Goal: Task Accomplishment & Management: Use online tool/utility

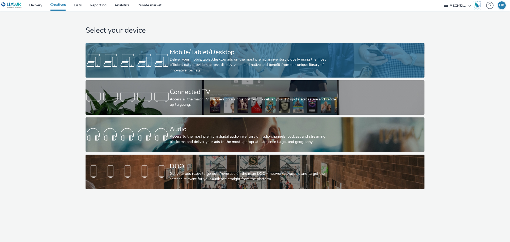
click at [196, 63] on div "Deliver your mobile/tablet/desktop ads on the most premium inventory globally u…" at bounding box center [254, 65] width 168 height 16
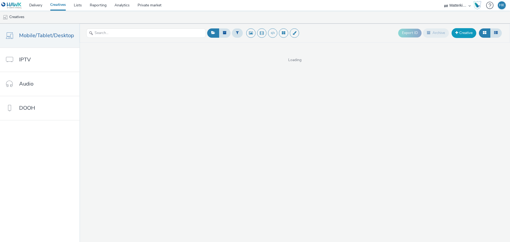
click at [470, 31] on link "Creative" at bounding box center [464, 33] width 25 height 10
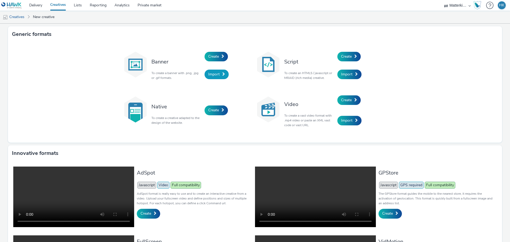
click at [215, 74] on span "Import" at bounding box center [213, 74] width 11 height 5
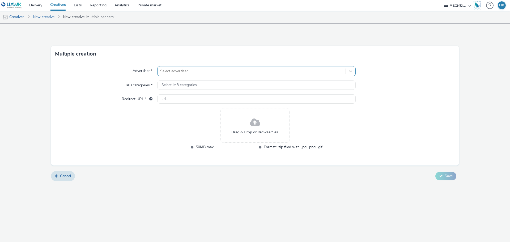
click at [178, 71] on div at bounding box center [251, 71] width 183 height 6
type input "ing"
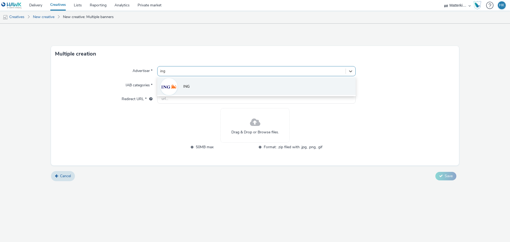
click at [188, 86] on span "ING" at bounding box center [186, 86] width 6 height 5
type input "[URL][DOMAIN_NAME]"
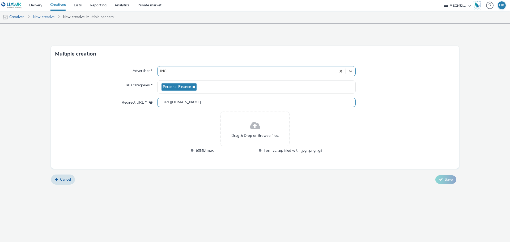
click at [201, 104] on input "[URL][DOMAIN_NAME]" at bounding box center [256, 102] width 198 height 9
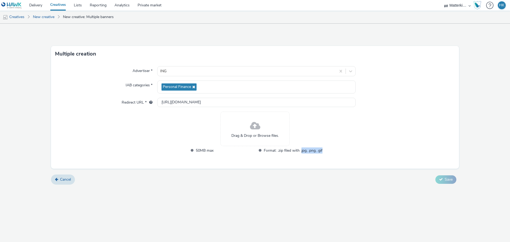
drag, startPoint x: 301, startPoint y: 151, endPoint x: 328, endPoint y: 152, distance: 26.3
click at [328, 152] on div "Advertiser * ING IAB categories * Personal Finance Redirect URL * [URL][DOMAIN_…" at bounding box center [255, 115] width 408 height 107
click at [57, 180] on icon at bounding box center [56, 179] width 3 height 4
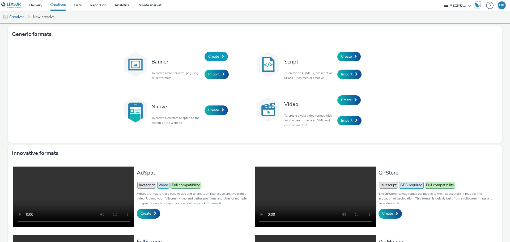
click at [218, 57] on link "Create" at bounding box center [216, 57] width 23 height 10
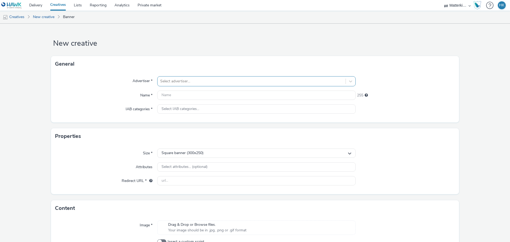
click at [173, 80] on div at bounding box center [251, 81] width 183 height 6
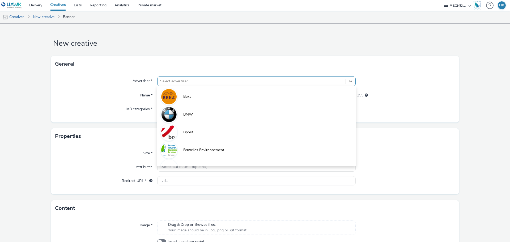
click at [112, 92] on div "Name *" at bounding box center [106, 96] width 102 height 10
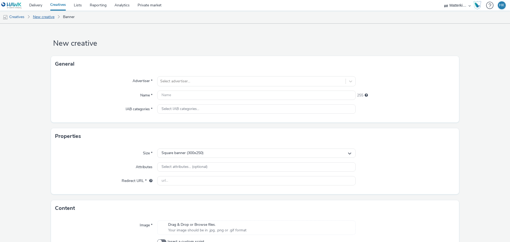
click at [49, 17] on link "New creative" at bounding box center [43, 17] width 27 height 13
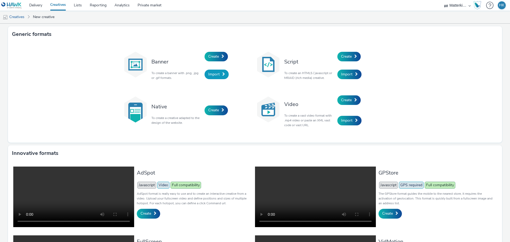
click at [215, 74] on span "Import" at bounding box center [213, 74] width 11 height 5
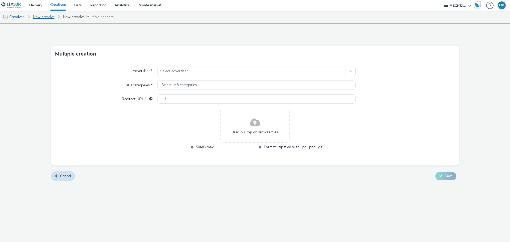
click at [41, 18] on link "New creative" at bounding box center [43, 17] width 27 height 13
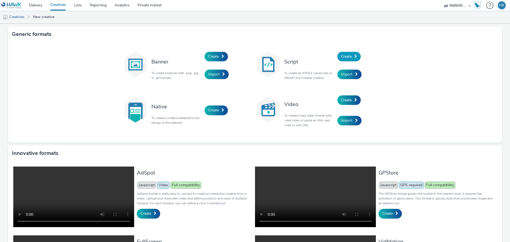
click at [350, 56] on span "Create" at bounding box center [346, 56] width 11 height 5
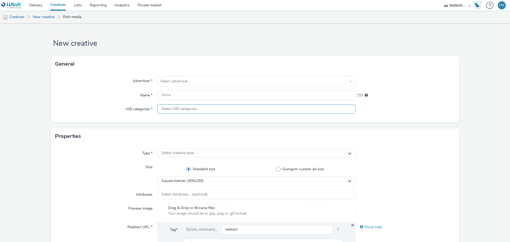
click at [216, 107] on div "Select IAB categories..." at bounding box center [256, 108] width 198 height 9
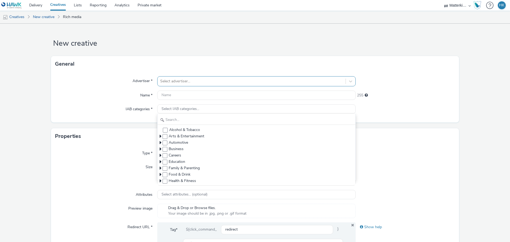
click at [196, 84] on div at bounding box center [251, 81] width 183 height 6
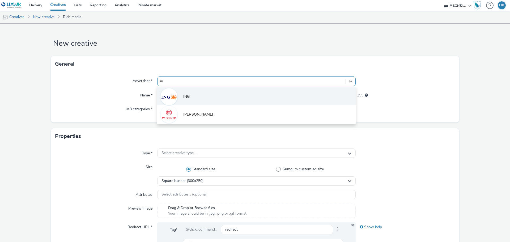
type input "ing"
click at [188, 93] on li "ING" at bounding box center [256, 96] width 198 height 18
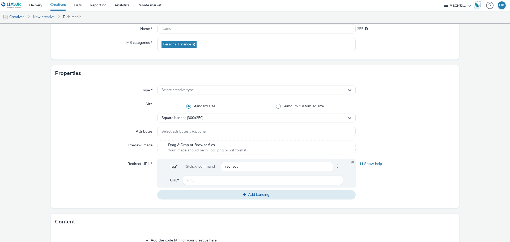
scroll to position [31, 0]
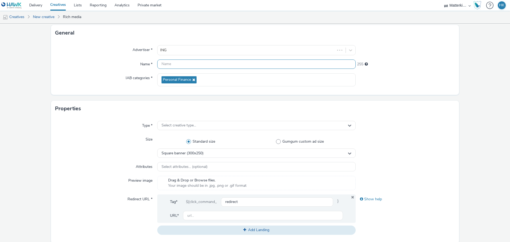
click at [171, 62] on input "text" at bounding box center [256, 63] width 198 height 9
paste input "01000914_6391_BE_2025_rct_Recruitment_perf_trf_think_Programmatic-Display_Matte…"
type input "01000914_6391_BE_2025_rct_Recruitment_perf_trf_think_Programmatic-Display_Matte…"
click at [167, 126] on span "Select creative type..." at bounding box center [178, 125] width 35 height 5
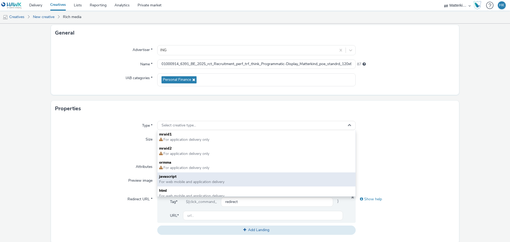
scroll to position [4, 0]
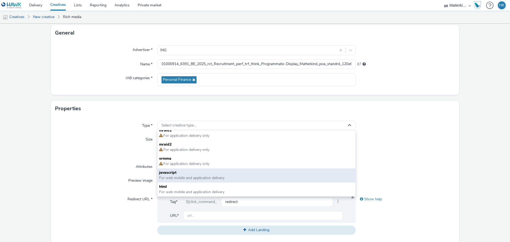
click at [169, 175] on span "javascript" at bounding box center [256, 172] width 195 height 5
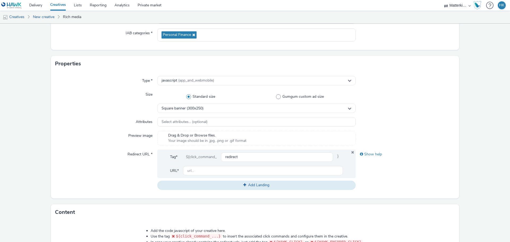
scroll to position [84, 0]
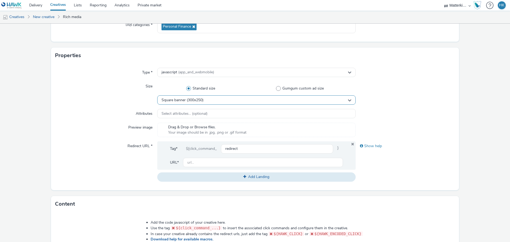
click at [172, 102] on span "Square banner (300x250)" at bounding box center [182, 100] width 42 height 5
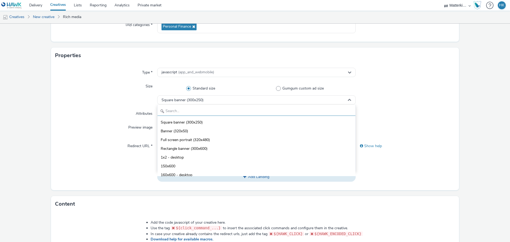
click at [177, 111] on input "text" at bounding box center [256, 111] width 198 height 9
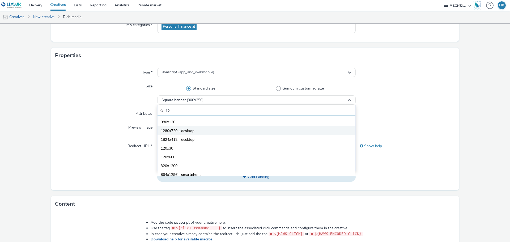
scroll to position [53, 0]
type input "12"
click at [171, 132] on span "120x600" at bounding box center [168, 130] width 15 height 5
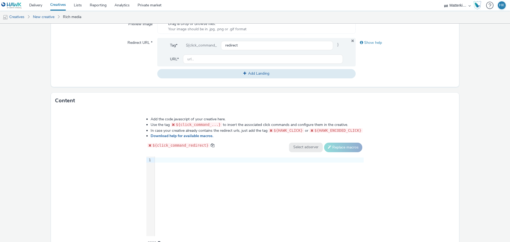
scroll to position [217, 0]
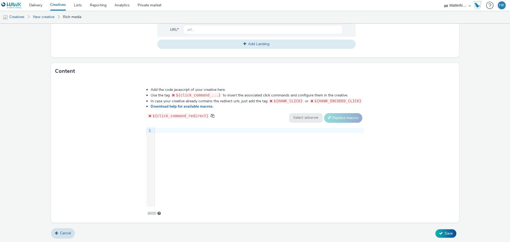
click at [164, 140] on div "9 1 ›" at bounding box center [254, 167] width 217 height 80
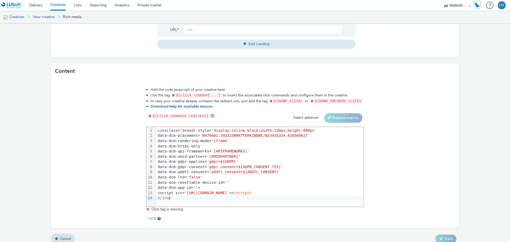
click at [99, 151] on div "Add the code javascript of your creative here. Use the tag ${click_command_...}…" at bounding box center [255, 153] width 408 height 149
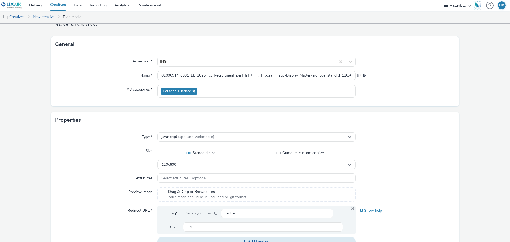
scroll to position [0, 0]
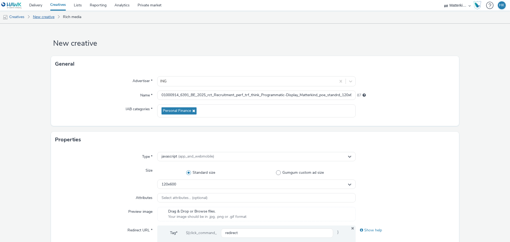
click at [49, 18] on link "New creative" at bounding box center [43, 17] width 27 height 13
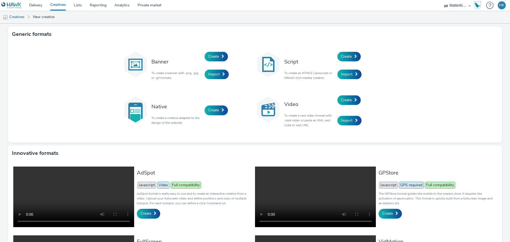
click at [59, 5] on link "Creatives" at bounding box center [58, 5] width 24 height 11
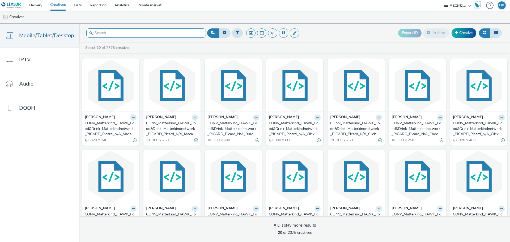
click at [142, 34] on input "text" at bounding box center [146, 32] width 120 height 9
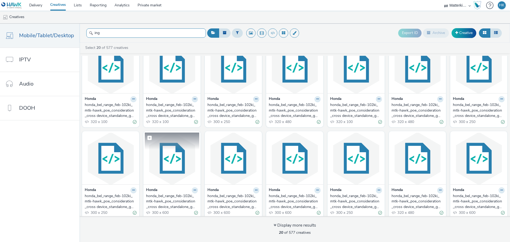
scroll to position [114, 0]
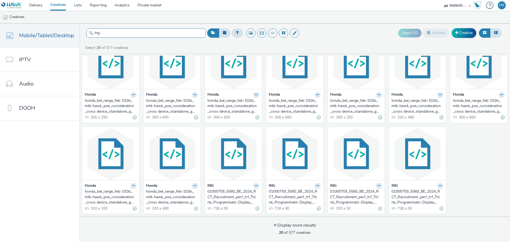
type input "ing"
click at [285, 193] on div "01000759_5560_BE_2024_RCT_Recruitment_perf_trf_Think_Programmatic-Display_Matte…" at bounding box center [294, 197] width 50 height 16
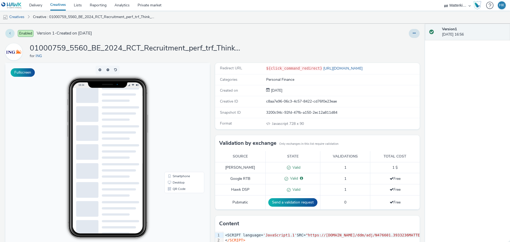
click at [12, 34] on button at bounding box center [9, 33] width 9 height 9
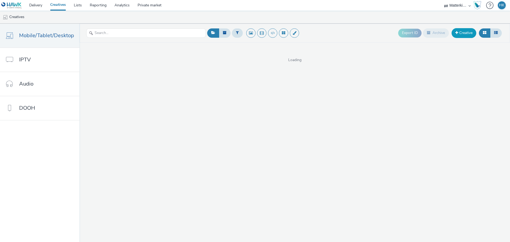
click at [464, 34] on link "Creative" at bounding box center [464, 33] width 25 height 10
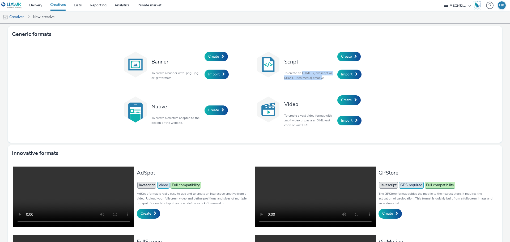
drag, startPoint x: 301, startPoint y: 73, endPoint x: 321, endPoint y: 78, distance: 20.2
click at [321, 78] on p "To create an HTML5 / javascript or MRAID (rich media) creative." at bounding box center [309, 76] width 50 height 10
click at [344, 73] on span "Import" at bounding box center [346, 74] width 11 height 5
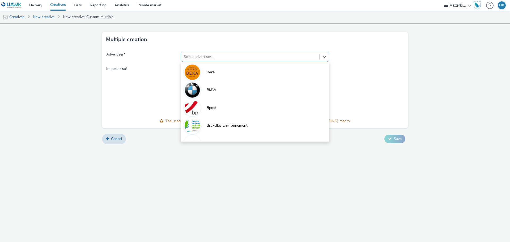
click at [185, 56] on div at bounding box center [250, 57] width 133 height 6
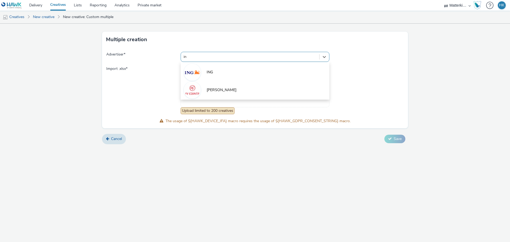
type input "ing"
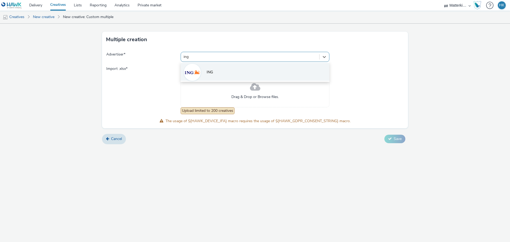
click at [205, 71] on li "ING" at bounding box center [255, 72] width 149 height 18
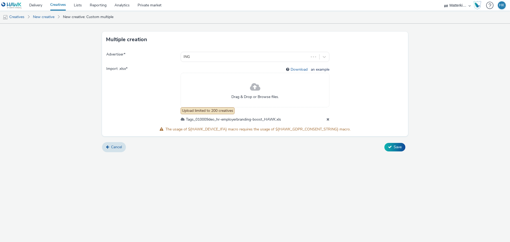
click at [254, 94] on span "Drag & Drop or Browse files." at bounding box center [255, 96] width 48 height 5
click at [399, 146] on span "Save" at bounding box center [398, 146] width 8 height 5
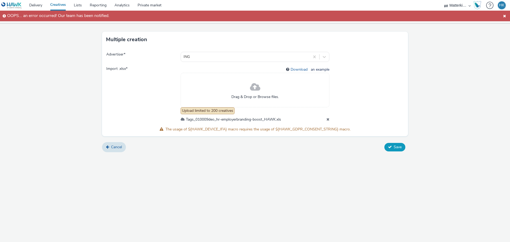
click at [390, 148] on icon at bounding box center [390, 147] width 4 height 4
click at [504, 15] on span at bounding box center [505, 16] width 6 height 6
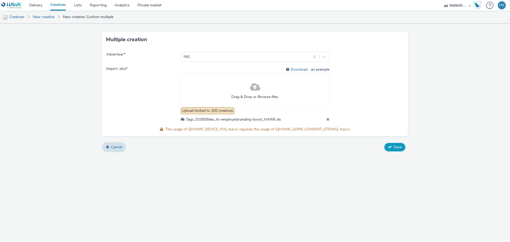
click at [394, 147] on span "Save" at bounding box center [398, 146] width 8 height 5
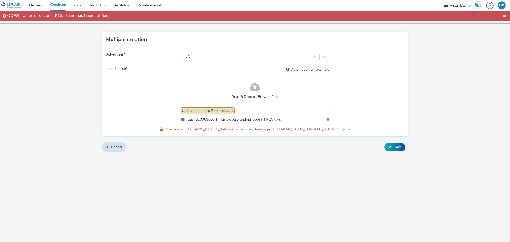
click at [328, 119] on icon at bounding box center [327, 119] width 3 height 4
click at [399, 150] on button "Save" at bounding box center [394, 147] width 21 height 8
click at [505, 17] on span at bounding box center [505, 16] width 6 height 6
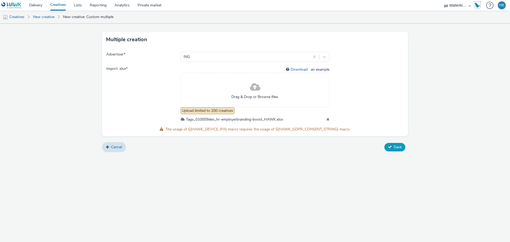
click at [394, 148] on span "Save" at bounding box center [398, 146] width 8 height 5
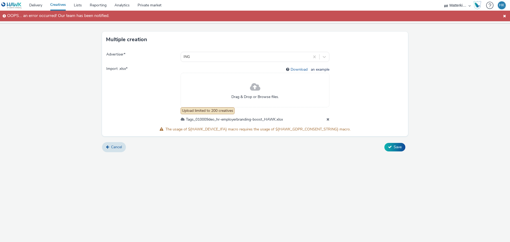
click at [328, 120] on icon at bounding box center [327, 119] width 3 height 4
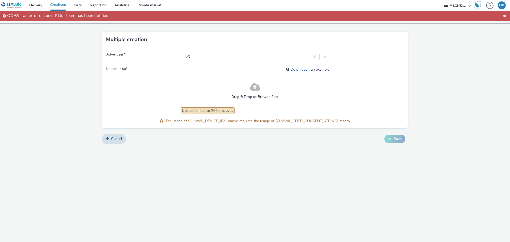
click at [503, 17] on span at bounding box center [505, 16] width 6 height 6
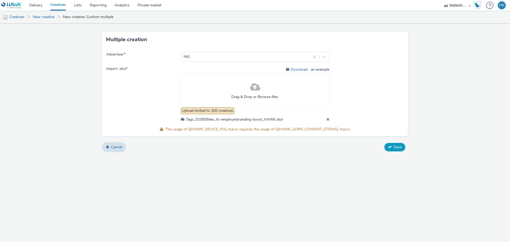
click at [396, 148] on span "Save" at bounding box center [398, 146] width 8 height 5
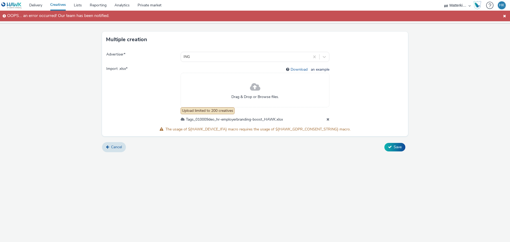
click at [505, 16] on span at bounding box center [505, 16] width 6 height 6
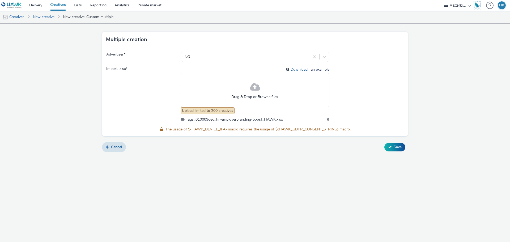
click at [65, 6] on link "Creatives" at bounding box center [58, 5] width 24 height 11
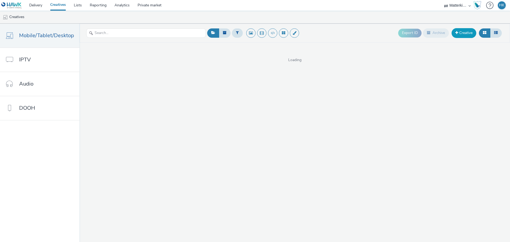
click at [457, 34] on span at bounding box center [456, 33] width 3 height 4
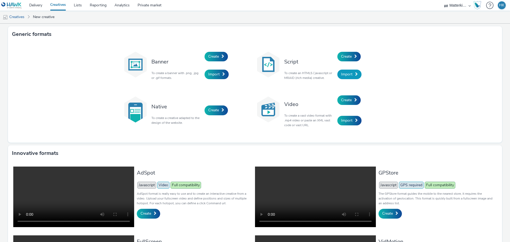
click at [352, 73] on link "Import" at bounding box center [349, 75] width 24 height 10
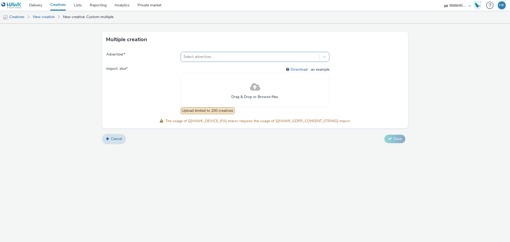
click at [254, 58] on div at bounding box center [250, 57] width 133 height 6
type input "ing"
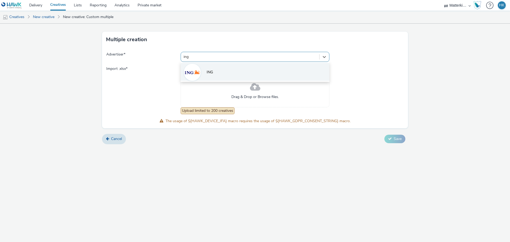
click at [211, 75] on span "ING" at bounding box center [210, 72] width 6 height 5
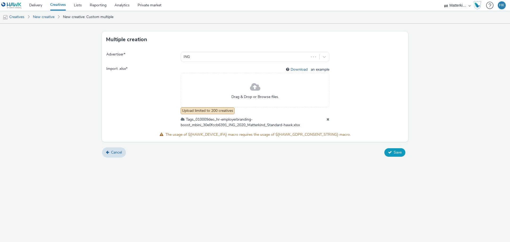
click at [392, 152] on button "Save" at bounding box center [394, 152] width 21 height 8
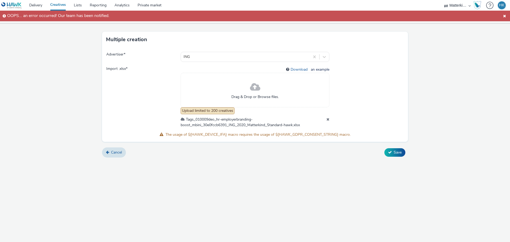
click at [505, 15] on span at bounding box center [505, 16] width 6 height 6
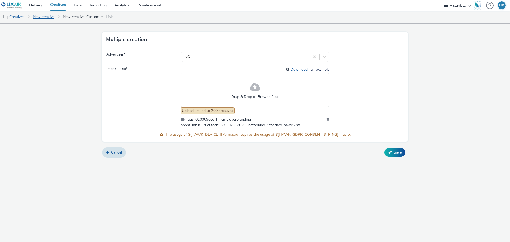
click at [49, 17] on link "New creative" at bounding box center [43, 17] width 27 height 13
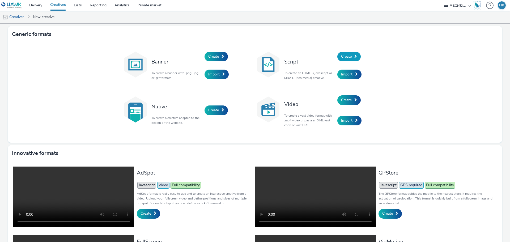
click at [345, 57] on span "Create" at bounding box center [346, 56] width 11 height 5
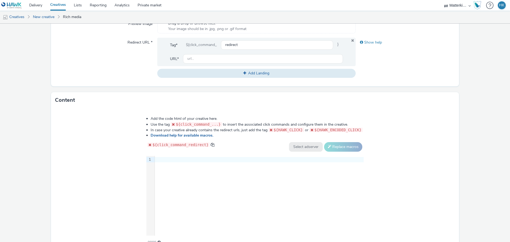
scroll to position [134, 0]
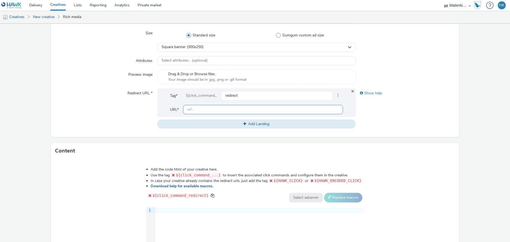
click at [213, 112] on input "text" at bounding box center [263, 109] width 160 height 9
type input "[URL][DOMAIN_NAME]"
click at [114, 121] on div "Redirect URL *" at bounding box center [106, 108] width 102 height 40
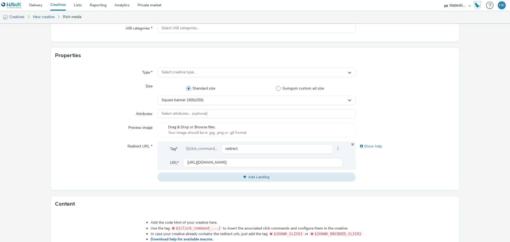
scroll to position [28, 0]
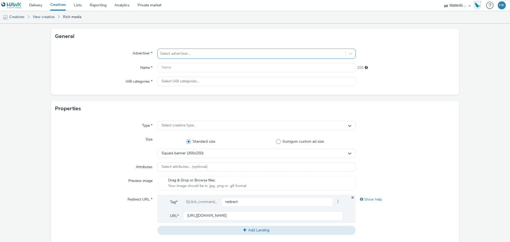
click at [166, 53] on div at bounding box center [251, 53] width 183 height 6
type input "ing"
click at [184, 70] on span "ING" at bounding box center [186, 68] width 6 height 5
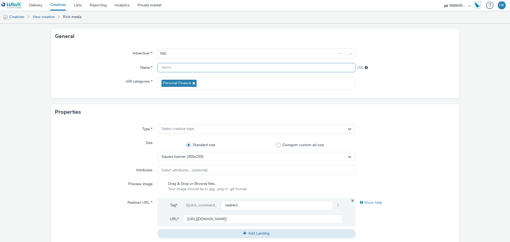
click at [184, 68] on input "text" at bounding box center [256, 67] width 198 height 9
paste input "01000914_6391_BE_2025_rct_Recruitment_perf_trf_think_Programmatic-Display_Matte…"
type input "01000914_6391_BE_2025_rct_Recruitment_perf_trf_think_Programmatic-Display_Matte…"
click at [179, 67] on input "01000914_6391_BE_2025_rct_Recruitment_perf_trf_think_Programmatic-Display_Matte…" at bounding box center [256, 67] width 198 height 9
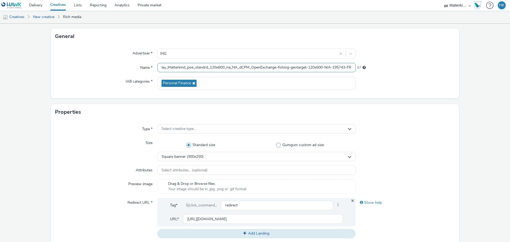
click at [179, 67] on input "01000914_6391_BE_2025_rct_Recruitment_perf_trf_think_Programmatic-Display_Matte…" at bounding box center [256, 67] width 198 height 9
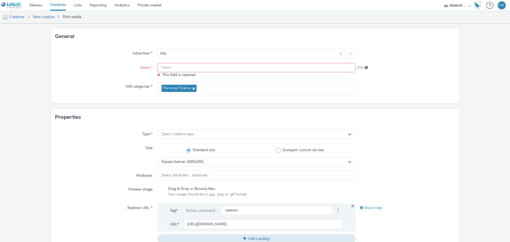
click at [107, 63] on div "Name *" at bounding box center [106, 70] width 102 height 15
click at [176, 66] on input "text" at bounding box center [256, 67] width 198 height 9
paste input "01000914_6391_BE_2025_rct_Recruitment_perf_trf_think_Programmatic-Display_Matte…"
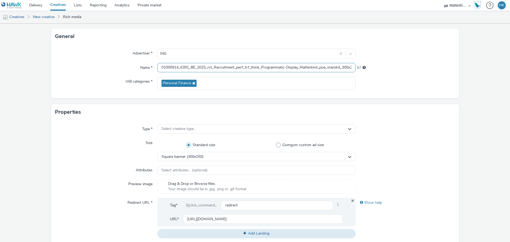
scroll to position [0, 138]
type input "01000914_6391_BE_2025_rct_Recruitment_perf_trf_think_Programmatic-Display_Matte…"
click at [201, 129] on div "Select creative type..." at bounding box center [256, 128] width 198 height 9
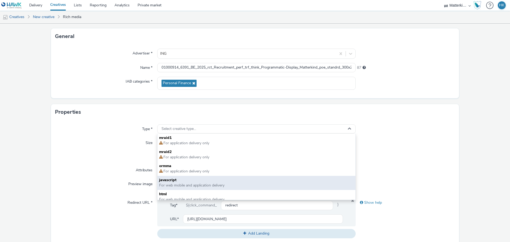
click at [183, 182] on span "javascript" at bounding box center [256, 179] width 195 height 5
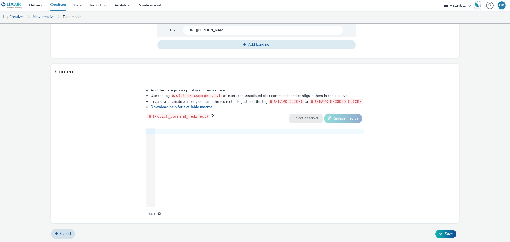
scroll to position [217, 0]
click at [219, 139] on div "9 1 ›" at bounding box center [254, 167] width 217 height 80
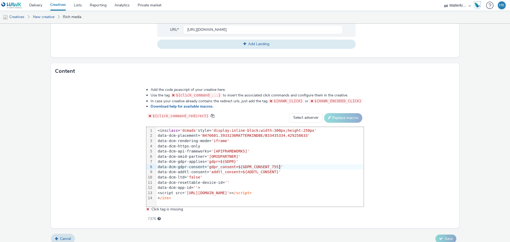
click at [392, 164] on div "Add the code javascript of your creative here. Use the tag ${click_command_...}…" at bounding box center [255, 153] width 408 height 149
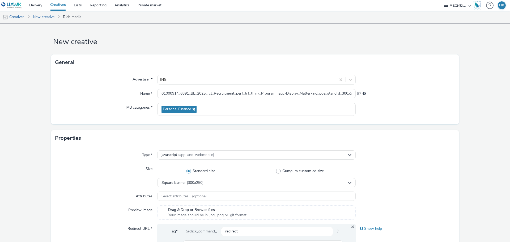
scroll to position [106, 0]
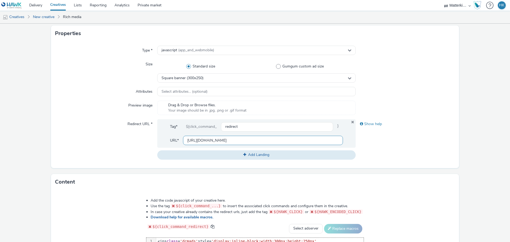
click at [221, 141] on input "[URL][DOMAIN_NAME]" at bounding box center [263, 140] width 160 height 9
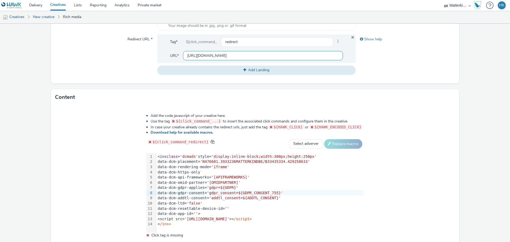
scroll to position [222, 0]
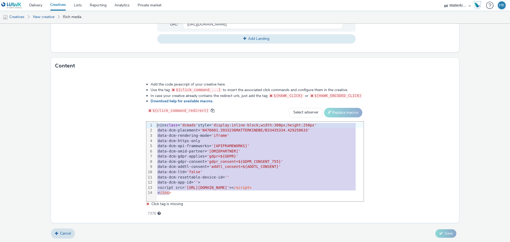
drag, startPoint x: 188, startPoint y: 193, endPoint x: 100, endPoint y: 106, distance: 123.8
click at [100, 106] on div "Add the code javascript of your creative here. Use the tag ${click_command_...}…" at bounding box center [255, 148] width 408 height 149
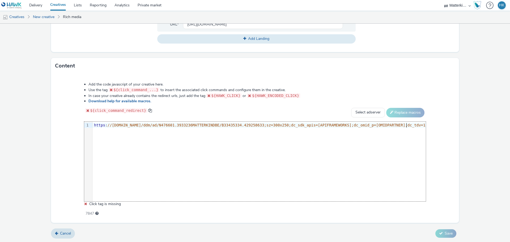
click at [440, 145] on div "Add the code javascript of your creative here. Use the tag ${click_command_...}…" at bounding box center [255, 148] width 408 height 149
click at [407, 138] on div "9 1 › https : //[DOMAIN_NAME]/ddm/ad/N476601.3933236MATTERKINDBE/B33435334.4292…" at bounding box center [255, 162] width 342 height 80
click at [139, 160] on div "9 1 › https : //[DOMAIN_NAME]/ddm/ad/N476601.3933236MATTERKINDBE/B33435334.4292…" at bounding box center [255, 162] width 342 height 80
click at [116, 125] on span "//[DOMAIN_NAME]/ddm/ad/N476601.3933236MATTERKINDBE/B33435334.429258633;sz=300x2…" at bounding box center [267, 125] width 318 height 4
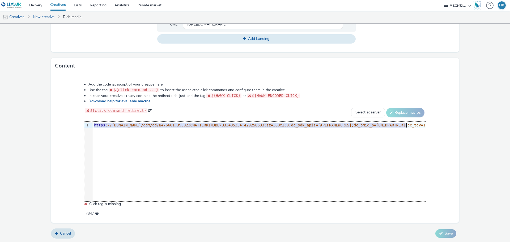
click at [116, 125] on span "//[DOMAIN_NAME]/ddm/ad/N476601.3933236MATTERKINDBE/B33435334.429258633;sz=300x2…" at bounding box center [267, 125] width 318 height 4
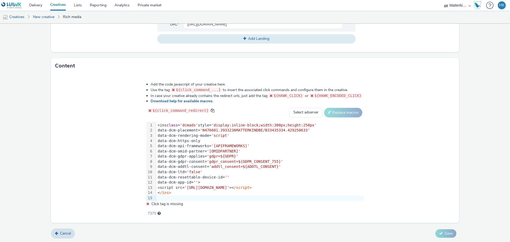
click at [97, 133] on div "Add the code javascript of your creative here. Use the tag ${click_command_...}…" at bounding box center [255, 148] width 408 height 149
drag, startPoint x: 403, startPoint y: 159, endPoint x: 407, endPoint y: 161, distance: 4.2
click at [404, 159] on div "Add the code javascript of your creative here. Use the tag ${click_command_...}…" at bounding box center [255, 148] width 408 height 149
click at [421, 186] on div "Add the code javascript of your creative here. Use the tag ${click_command_...}…" at bounding box center [255, 148] width 408 height 149
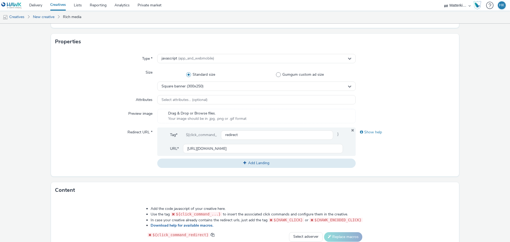
scroll to position [63, 0]
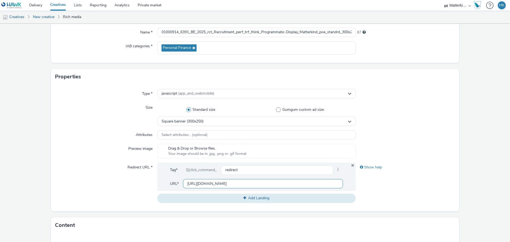
click at [248, 185] on input "[URL][DOMAIN_NAME]" at bounding box center [263, 183] width 160 height 9
click at [243, 169] on input "redirect" at bounding box center [277, 169] width 112 height 9
click at [177, 134] on span "Select attributes... (optional)" at bounding box center [184, 135] width 46 height 5
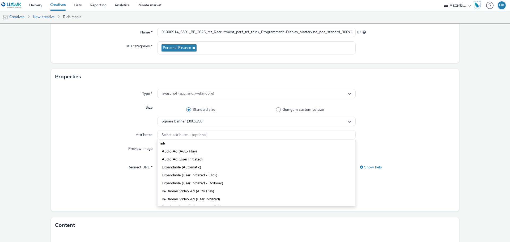
click at [104, 121] on div "Size" at bounding box center [106, 114] width 102 height 23
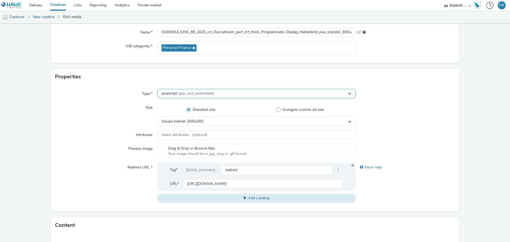
click at [163, 91] on div "javascript (app_and_webmobile)" at bounding box center [256, 93] width 198 height 9
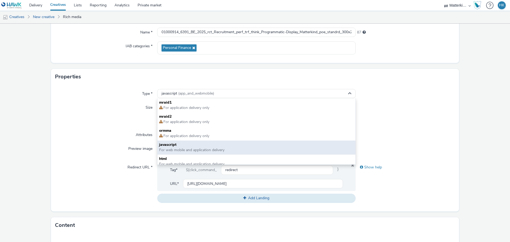
scroll to position [4, 0]
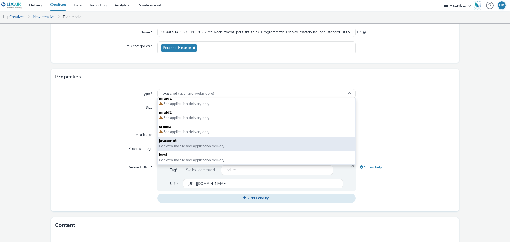
click at [169, 143] on span "javascript" at bounding box center [256, 140] width 195 height 5
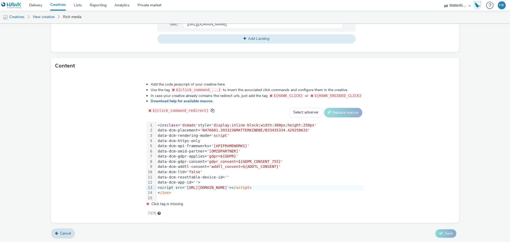
scroll to position [116, 0]
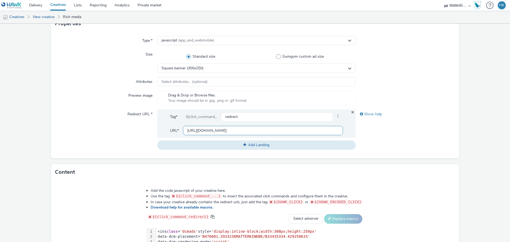
click at [239, 130] on input "[URL][DOMAIN_NAME]" at bounding box center [263, 130] width 160 height 9
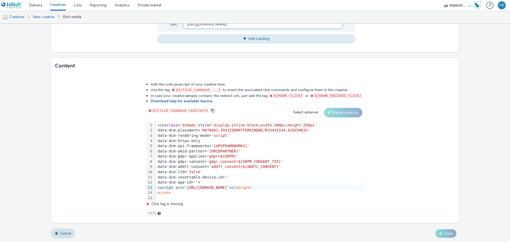
scroll to position [1, 0]
click at [211, 109] on span at bounding box center [213, 110] width 4 height 4
click at [211, 110] on span at bounding box center [213, 110] width 4 height 4
click at [171, 190] on div "< /ins>" at bounding box center [259, 192] width 207 height 5
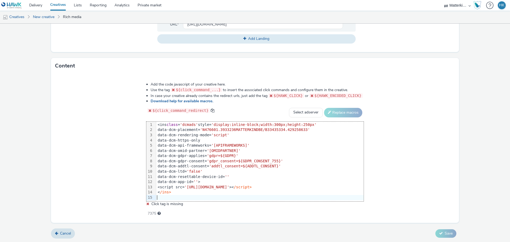
click at [171, 197] on div at bounding box center [259, 197] width 207 height 5
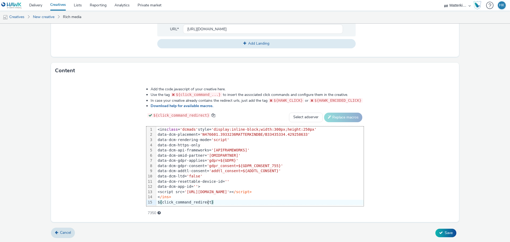
scroll to position [217, 0]
click at [6, 17] on img at bounding box center [5, 17] width 5 height 5
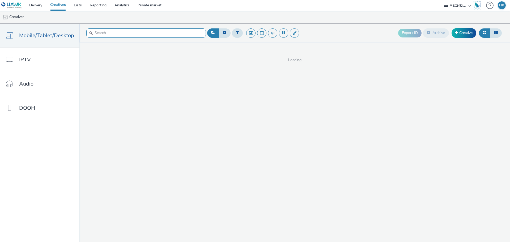
click at [121, 33] on input "text" at bounding box center [146, 32] width 120 height 9
click at [128, 36] on input "ing" at bounding box center [146, 32] width 120 height 9
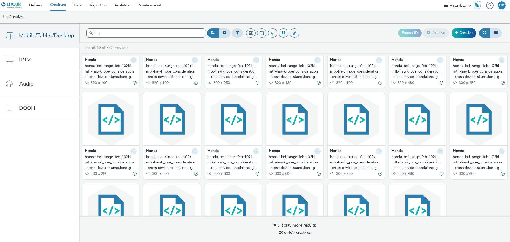
scroll to position [114, 0]
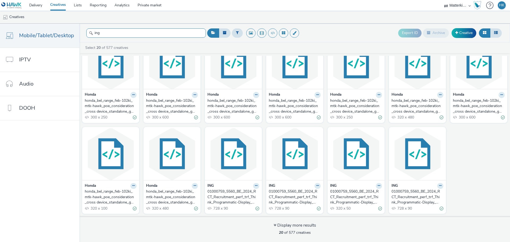
type input "ing"
click at [226, 200] on div "01000759_5560_BE_2024_RCT_Recruitment_perf_trf_Think_Programmatic-Display_Matte…" at bounding box center [232, 197] width 50 height 16
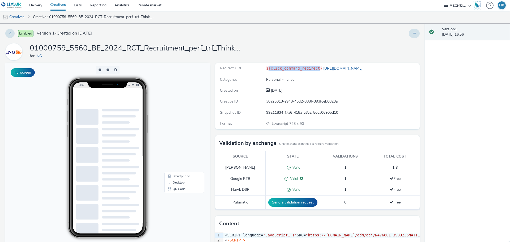
drag, startPoint x: 305, startPoint y: 68, endPoint x: 266, endPoint y: 69, distance: 39.6
click at [266, 69] on code "${click_command_redirect}" at bounding box center [294, 68] width 56 height 4
drag, startPoint x: 280, startPoint y: 124, endPoint x: 308, endPoint y: 123, distance: 27.6
click at [308, 123] on div "Javascript 728 x 90" at bounding box center [342, 124] width 153 height 6
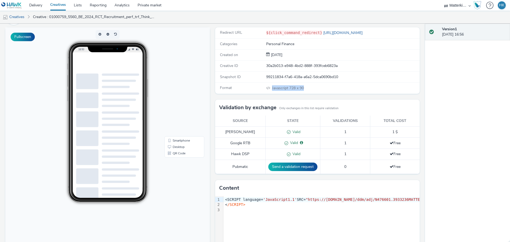
scroll to position [75, 0]
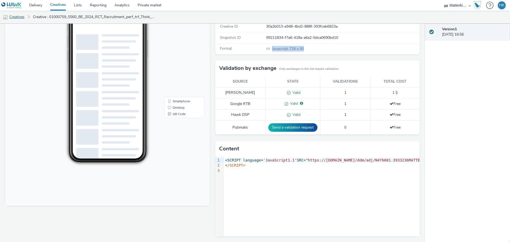
click at [23, 18] on link "Creatives" at bounding box center [13, 17] width 27 height 13
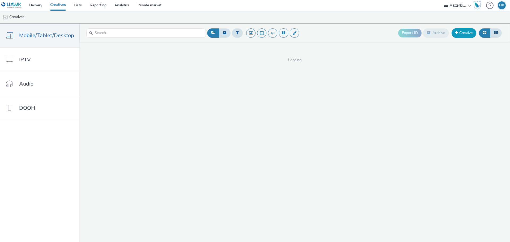
click at [469, 34] on link "Creative" at bounding box center [464, 33] width 25 height 10
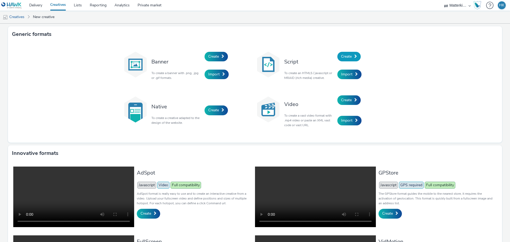
click at [347, 57] on span "Create" at bounding box center [346, 56] width 11 height 5
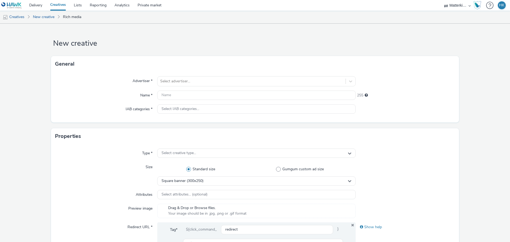
click at [229, 87] on div "Advertiser * Select advertiser... Name * 255 IAB categories * Select IAB catego…" at bounding box center [255, 97] width 408 height 50
click at [224, 81] on div at bounding box center [251, 81] width 183 height 6
type input "ing"
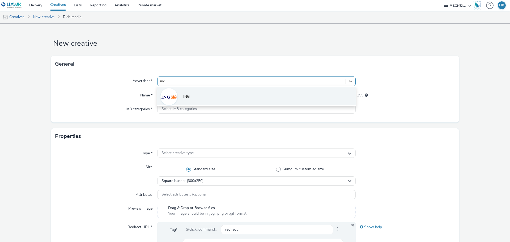
click at [206, 91] on li "ING" at bounding box center [256, 96] width 198 height 18
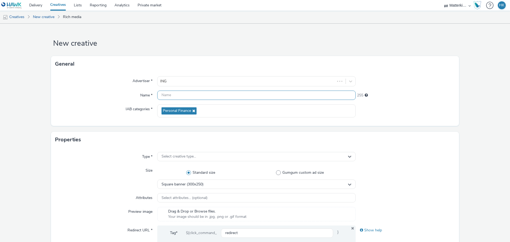
click at [232, 96] on input "text" at bounding box center [256, 95] width 198 height 9
paste input "01000914_6391_BE_2025_rct_Recruitment_perf_trf_think_Programmatic-Display_Matte…"
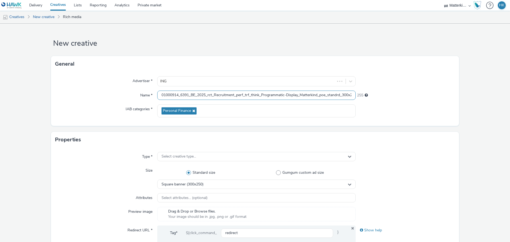
scroll to position [0, 138]
type input "01000914_6391_BE_2025_rct_Recruitment_perf_trf_think_Programmatic-Display_Matte…"
click at [405, 111] on div at bounding box center [405, 110] width 99 height 13
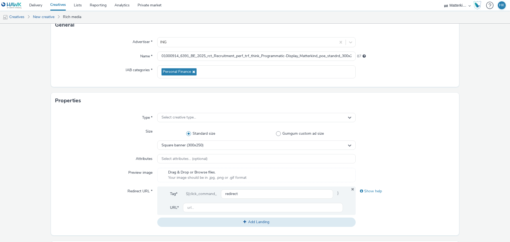
scroll to position [53, 0]
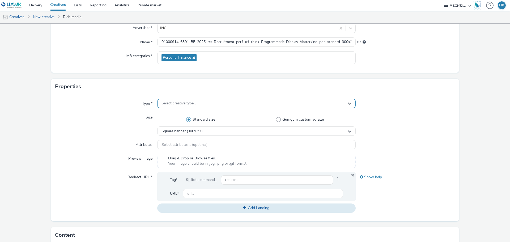
click at [255, 105] on div "Select creative type..." at bounding box center [256, 103] width 198 height 9
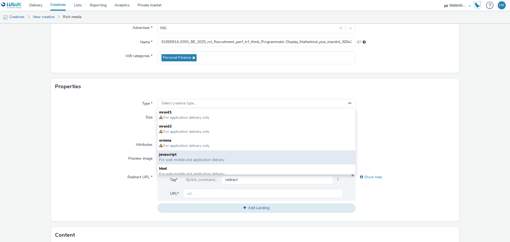
click at [222, 153] on span "javascript" at bounding box center [256, 154] width 195 height 5
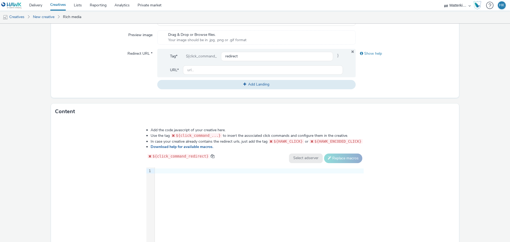
scroll to position [186, 0]
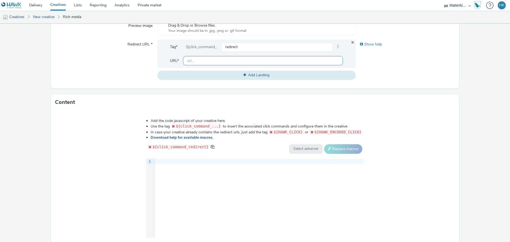
click at [201, 62] on input "text" at bounding box center [263, 60] width 160 height 9
type input "[URL][DOMAIN_NAME]"
click at [217, 171] on div "9 1 ›" at bounding box center [254, 198] width 217 height 80
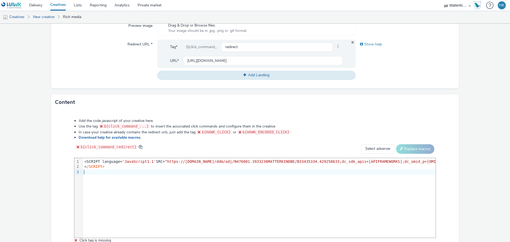
click at [193, 186] on div "9 1 2 3 › <SCRIPT language= 'JavaScript1.1' SRC= "https://[DOMAIN_NAME]/ddm/adj…" at bounding box center [254, 198] width 361 height 80
click at [57, 6] on link "Creatives" at bounding box center [58, 5] width 24 height 11
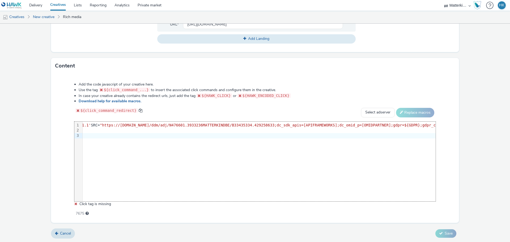
scroll to position [0, 66]
drag, startPoint x: 278, startPoint y: 201, endPoint x: 286, endPoint y: 200, distance: 7.8
click at [286, 200] on div "Add the code javascript of your creative here. Use the tag ${click_command_...}…" at bounding box center [254, 146] width 399 height 136
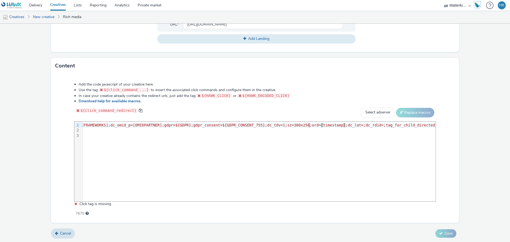
click at [309, 125] on div "<SCRIPT language= 'JavaScript1.1' SRC= "https://[DOMAIN_NAME]/ddm/adj/N476601.3…" at bounding box center [135, 125] width 692 height 5
drag, startPoint x: 310, startPoint y: 125, endPoint x: 279, endPoint y: 123, distance: 31.9
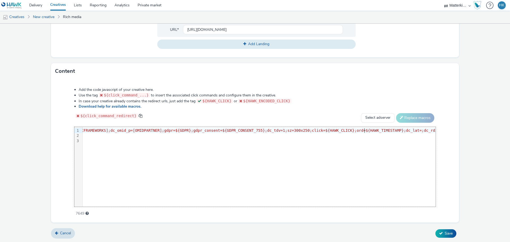
click at [445, 159] on div "Add the code javascript of your creative here. Use the tag ${click_command_...}…" at bounding box center [254, 148] width 399 height 131
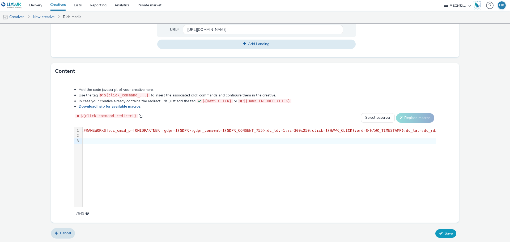
click at [445, 231] on span "Save" at bounding box center [449, 233] width 8 height 5
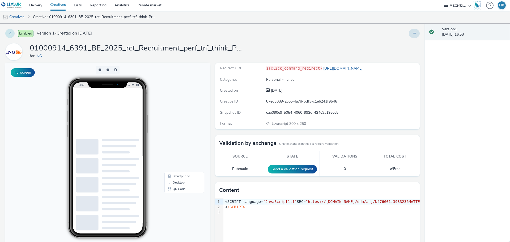
click at [12, 33] on button at bounding box center [9, 33] width 9 height 9
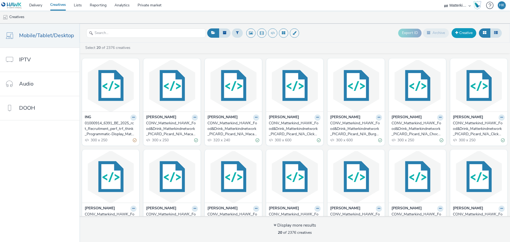
click at [465, 30] on link "Creative" at bounding box center [464, 33] width 25 height 10
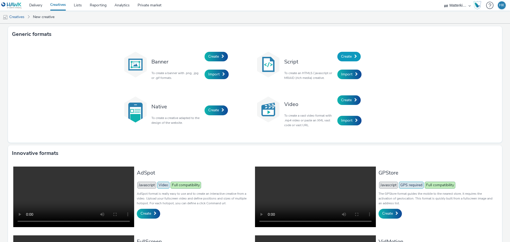
click at [350, 57] on link "Create" at bounding box center [348, 57] width 23 height 10
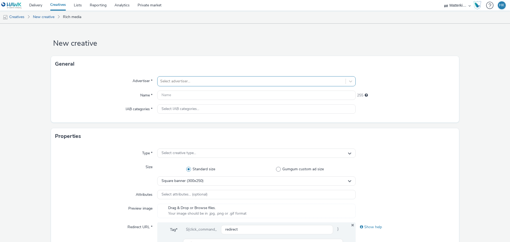
click at [198, 81] on div at bounding box center [251, 81] width 183 height 6
type input "ing"
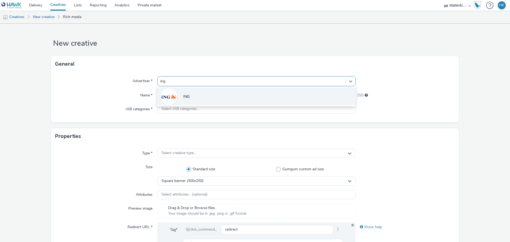
click at [189, 95] on li "ING" at bounding box center [256, 96] width 198 height 18
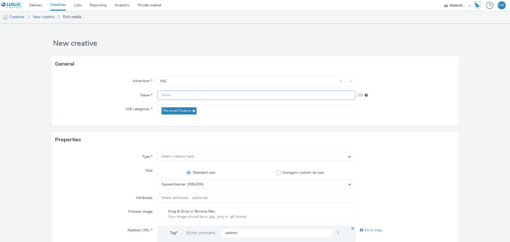
drag, startPoint x: 167, startPoint y: 95, endPoint x: 169, endPoint y: 93, distance: 3.4
click at [167, 95] on input "text" at bounding box center [256, 95] width 198 height 9
paste input "01000914_6391_BE_2025_rct_Recruitment_perf_trf_think_Programmatic-Display_Matte…"
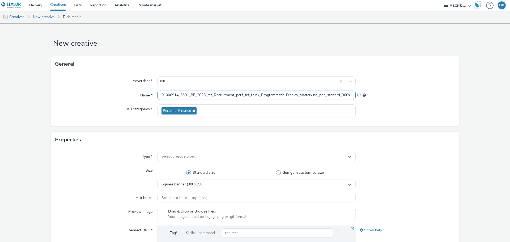
scroll to position [0, 138]
type input "01000914_6391_BE_2025_rct_Recruitment_perf_trf_think_Programmatic-Display_Matte…"
click at [102, 93] on div "Name *" at bounding box center [106, 96] width 102 height 10
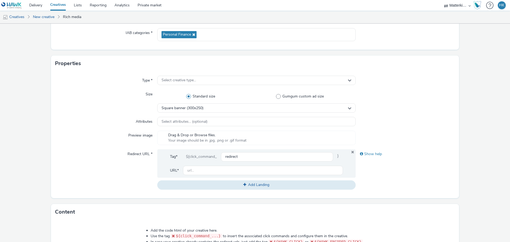
scroll to position [106, 0]
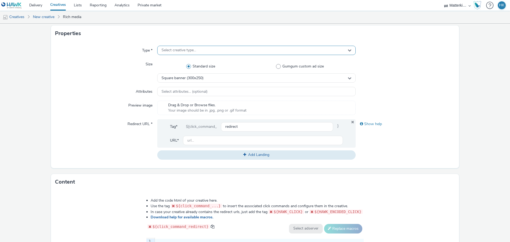
click at [169, 53] on div "Select creative type..." at bounding box center [256, 50] width 198 height 9
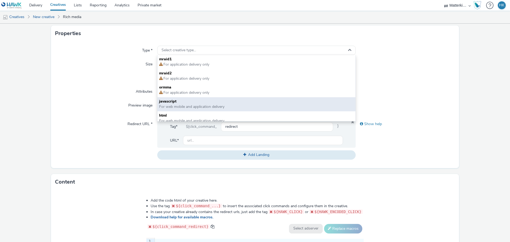
click at [177, 105] on span "For web mobile and application delivery" at bounding box center [191, 106] width 65 height 5
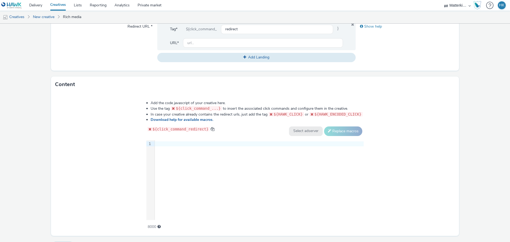
scroll to position [212, 0]
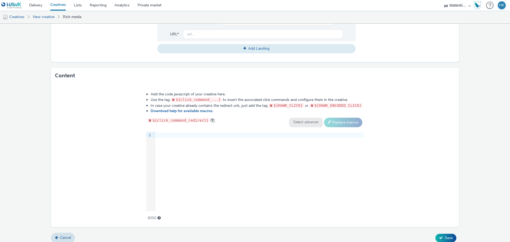
click at [177, 146] on div "9 1 ›" at bounding box center [254, 171] width 217 height 80
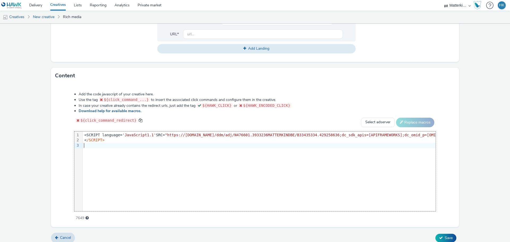
click at [61, 155] on div "Add the code javascript of your creative here. Use the tag ${click_command_...}…" at bounding box center [254, 153] width 399 height 131
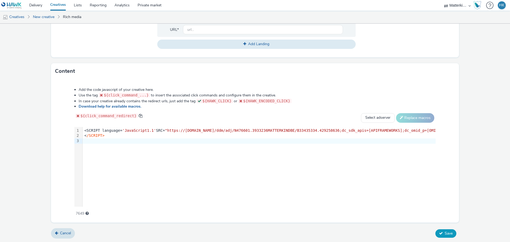
click at [445, 233] on span "Save" at bounding box center [449, 233] width 8 height 5
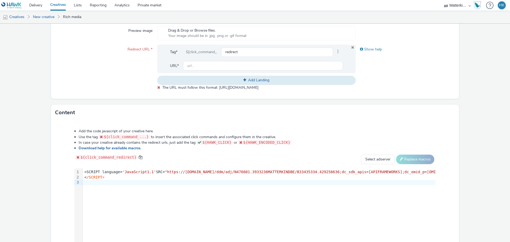
scroll to position [143, 0]
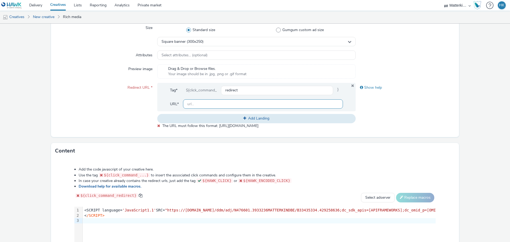
click at [191, 102] on input "text" at bounding box center [263, 103] width 160 height 9
type input "[URL][DOMAIN_NAME]"
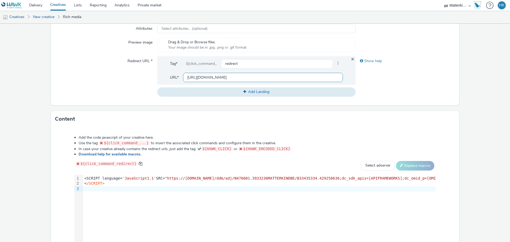
scroll to position [217, 0]
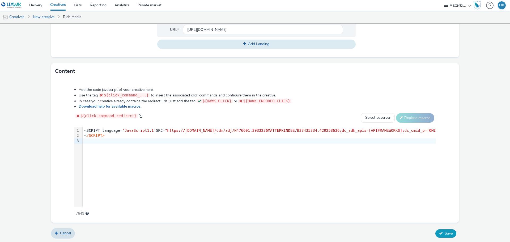
click at [442, 235] on button "Save" at bounding box center [445, 233] width 21 height 8
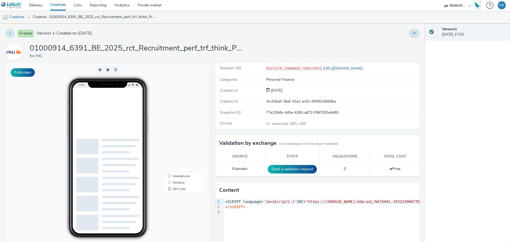
click at [9, 34] on button at bounding box center [9, 33] width 9 height 9
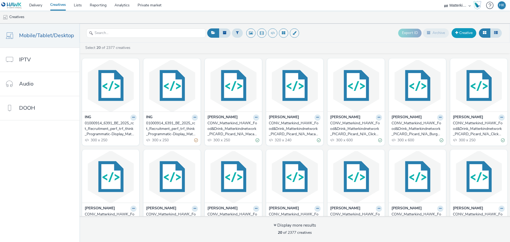
click at [461, 36] on link "Creative" at bounding box center [464, 33] width 25 height 10
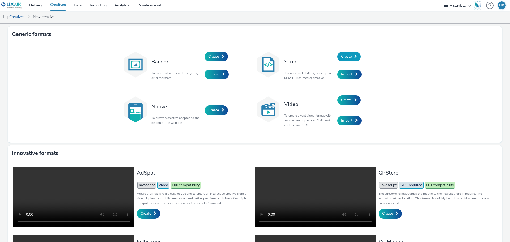
click at [346, 56] on span "Create" at bounding box center [346, 56] width 11 height 5
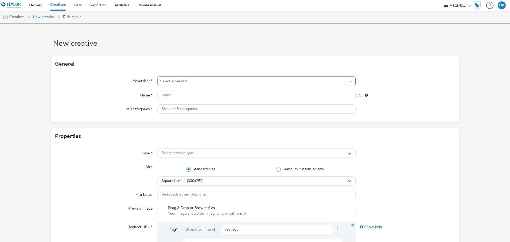
click at [164, 79] on div at bounding box center [251, 81] width 183 height 6
type input "ing"
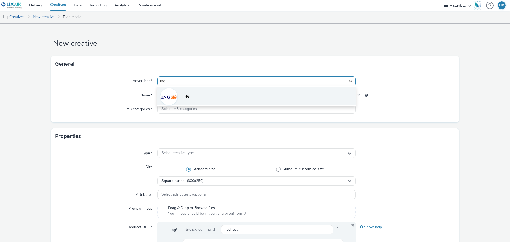
click at [185, 97] on span "ING" at bounding box center [186, 96] width 6 height 5
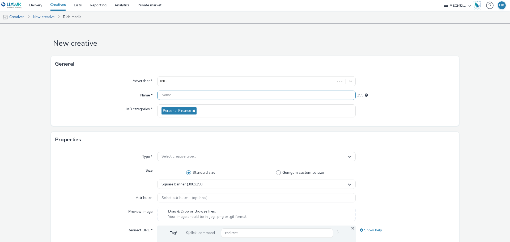
click at [176, 99] on input "text" at bounding box center [256, 95] width 198 height 9
paste input "01000914_6391_BE_2025_rct_Recruitment_perf_trf_think_Programmatic-Display_Matte…"
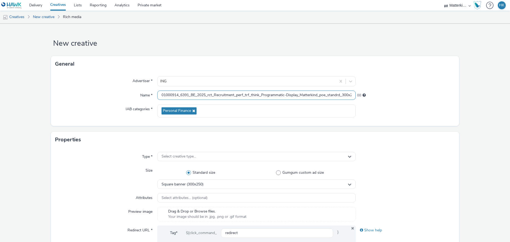
scroll to position [0, 138]
type input "01000914_6391_BE_2025_rct_Recruitment_perf_trf_think_Programmatic-Display_Matte…"
click at [82, 97] on div "Name *" at bounding box center [106, 96] width 102 height 10
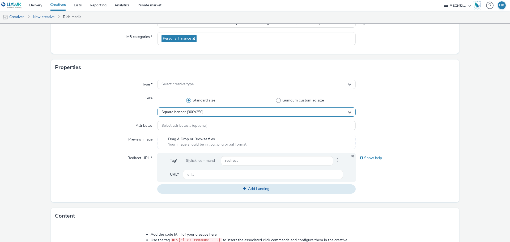
scroll to position [80, 0]
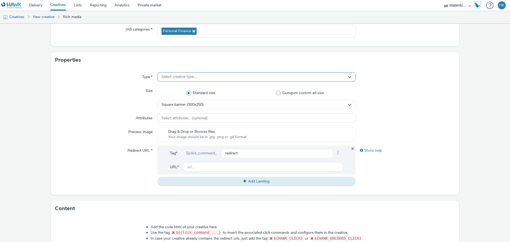
click at [178, 76] on span "Select creative type..." at bounding box center [178, 77] width 35 height 5
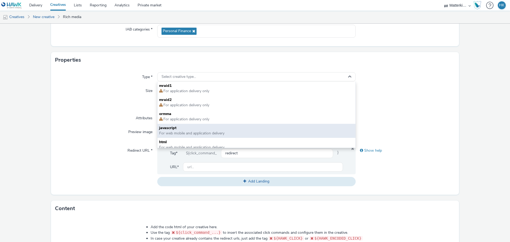
click at [183, 131] on span "For web mobile and application delivery" at bounding box center [191, 133] width 65 height 5
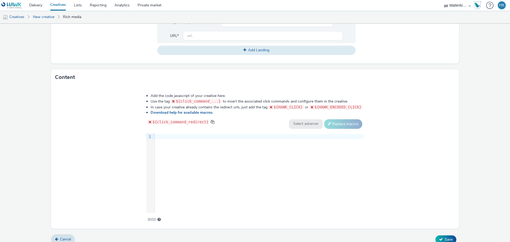
scroll to position [212, 0]
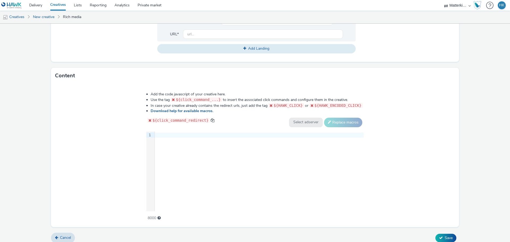
click at [194, 161] on div "9 1 ›" at bounding box center [254, 171] width 217 height 80
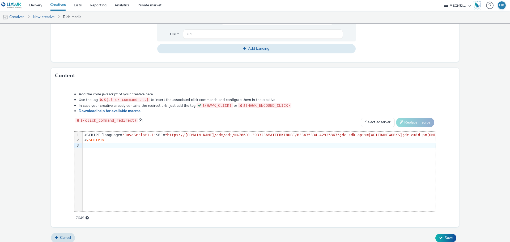
click at [61, 165] on div "Add the code javascript of your creative here. Use the tag ${click_command_...}…" at bounding box center [254, 153] width 399 height 131
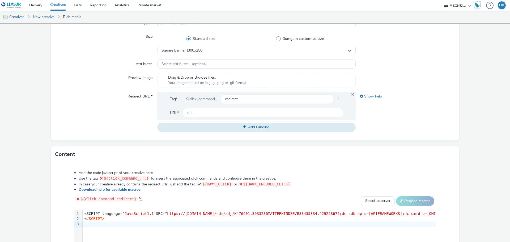
scroll to position [133, 0]
click at [210, 113] on input "text" at bounding box center [263, 113] width 160 height 9
type input "[URL][DOMAIN_NAME]"
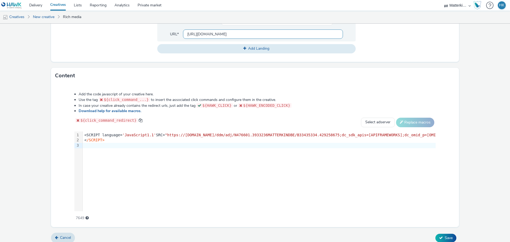
scroll to position [217, 0]
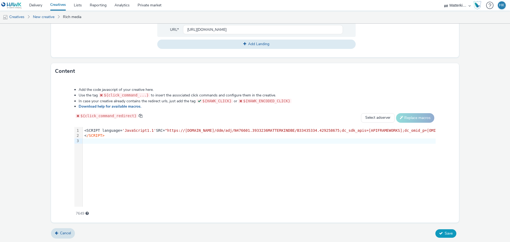
click at [448, 231] on span "Save" at bounding box center [449, 233] width 8 height 5
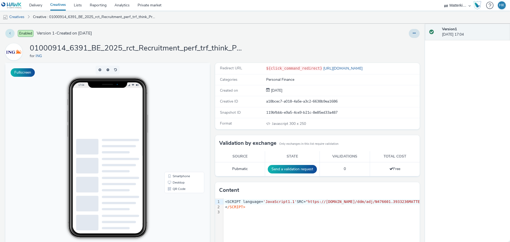
click at [11, 34] on button at bounding box center [9, 33] width 9 height 9
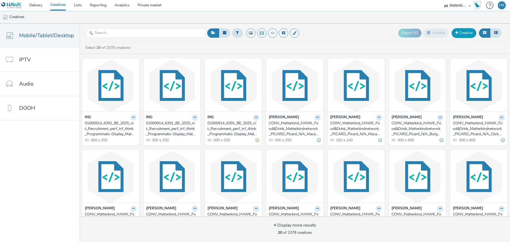
click at [470, 32] on link "Creative" at bounding box center [464, 33] width 25 height 10
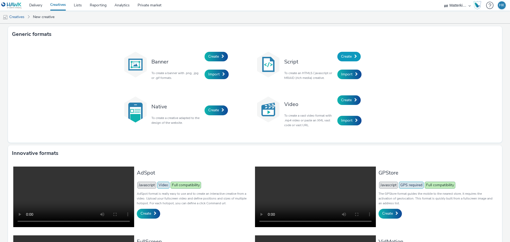
click at [344, 52] on link "Create" at bounding box center [348, 57] width 23 height 10
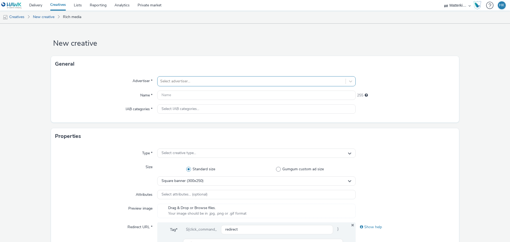
click at [167, 78] on div "Select advertiser..." at bounding box center [251, 81] width 188 height 8
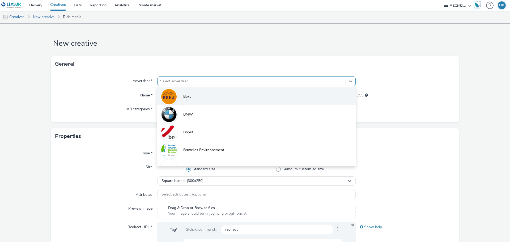
paste input "01000914_6391_BE_2025_rct_Recruitment_perf_trf_think_Programmatic-Display_Matte…"
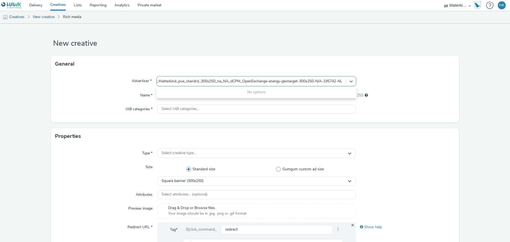
scroll to position [0, 145]
type input "01000914_6391_BE_2025_rct_Recruitment_perf_trf_think_Programmatic-Display_Matte…"
click at [130, 95] on div "Name *" at bounding box center [106, 96] width 102 height 10
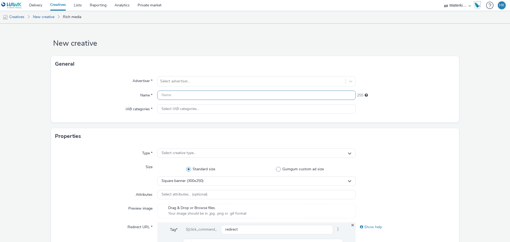
click at [172, 96] on input "text" at bounding box center [256, 95] width 198 height 9
click at [171, 95] on input "ing" at bounding box center [256, 95] width 198 height 9
type input "ing"
click at [173, 81] on div at bounding box center [251, 81] width 183 height 6
type input "ing"
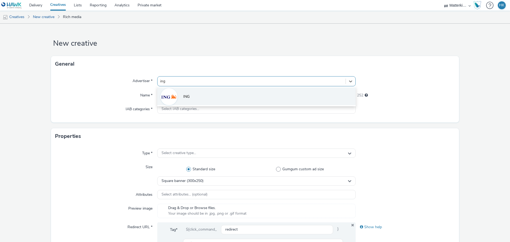
click at [176, 93] on div at bounding box center [168, 96] width 17 height 17
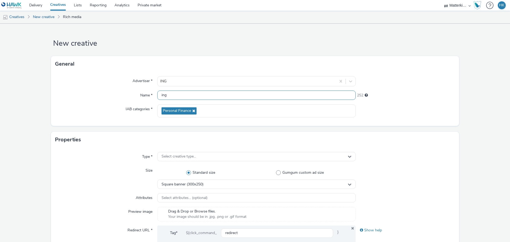
drag, startPoint x: 165, startPoint y: 95, endPoint x: 154, endPoint y: 95, distance: 10.6
click at [154, 95] on div "Name * ing 252" at bounding box center [254, 96] width 399 height 10
paste input "01000914_6391_BE_2025_rct_Recruitment_perf_trf_think_Programmatic-Display_Matte…"
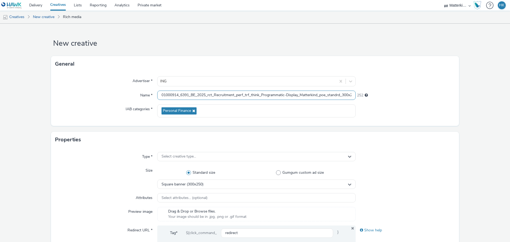
scroll to position [0, 138]
type input "01000914_6391_BE_2025_rct_Recruitment_perf_trf_think_Programmatic-Display_Matte…"
click at [102, 95] on div "Name *" at bounding box center [106, 96] width 102 height 10
click at [180, 155] on span "Select creative type..." at bounding box center [178, 156] width 35 height 5
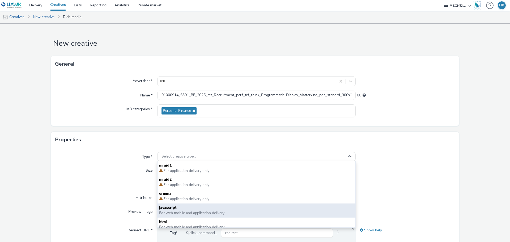
click at [177, 210] on span "javascript" at bounding box center [256, 207] width 195 height 5
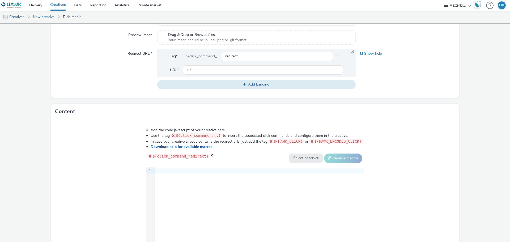
scroll to position [186, 0]
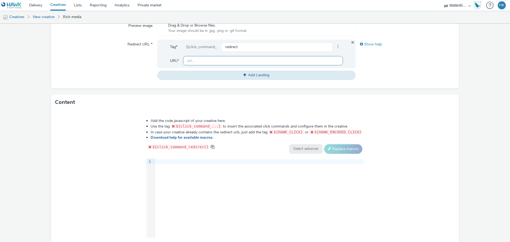
click at [212, 62] on input "text" at bounding box center [263, 60] width 160 height 9
type input "[URL][DOMAIN_NAME]"
click at [200, 178] on div "9 1 ›" at bounding box center [254, 198] width 217 height 80
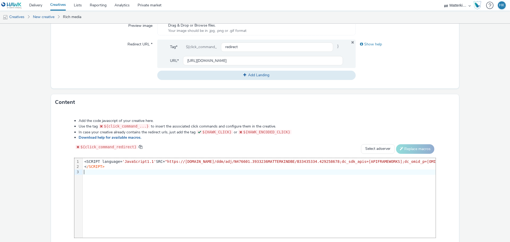
click at [443, 175] on div "Add the code javascript of your creative here. Use the tag ${click_command_...}…" at bounding box center [254, 179] width 399 height 131
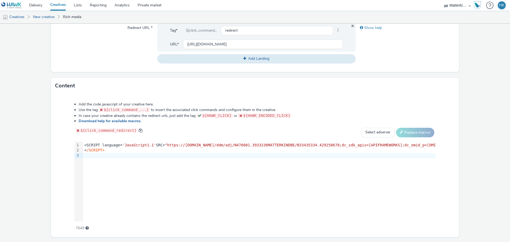
scroll to position [217, 0]
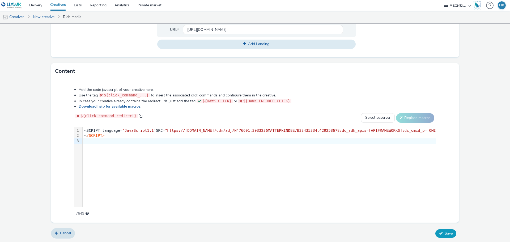
click at [445, 231] on span "Save" at bounding box center [449, 233] width 8 height 5
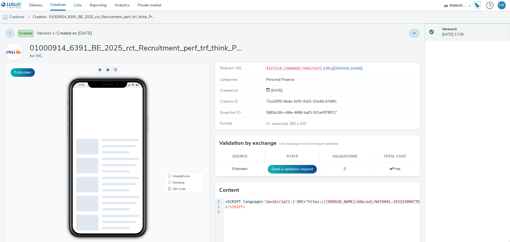
click at [7, 31] on button at bounding box center [9, 33] width 9 height 9
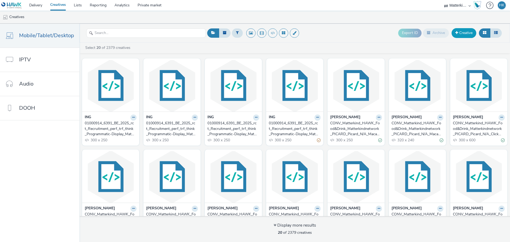
click at [462, 32] on link "Creative" at bounding box center [464, 33] width 25 height 10
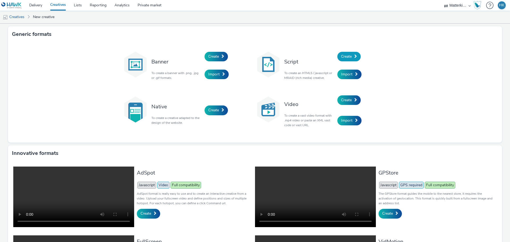
click at [346, 57] on span "Create" at bounding box center [346, 56] width 11 height 5
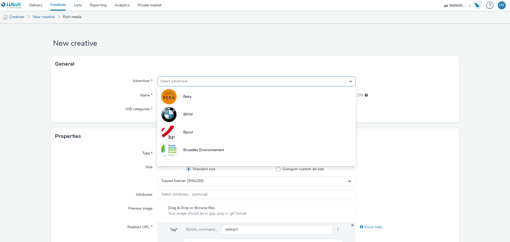
click at [176, 83] on div at bounding box center [251, 81] width 183 height 6
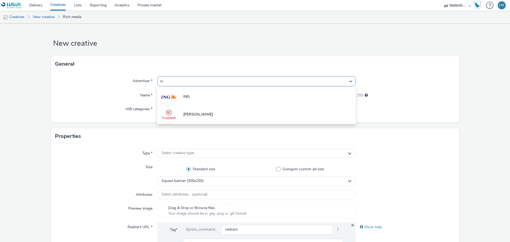
type input "ing"
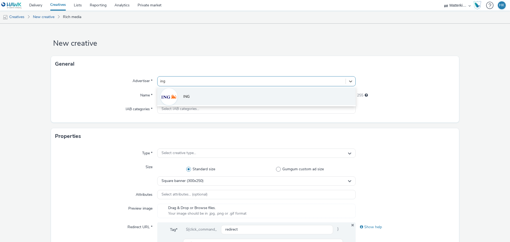
click at [192, 97] on li "ING" at bounding box center [256, 96] width 198 height 18
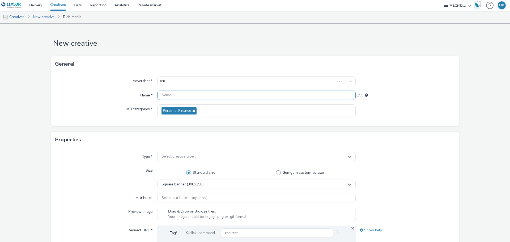
click at [187, 98] on input "text" at bounding box center [256, 95] width 198 height 9
paste input "01000914_6391_BE_2025_rct_Recruitment_perf_trf_think_Programmatic-Display_Matte…"
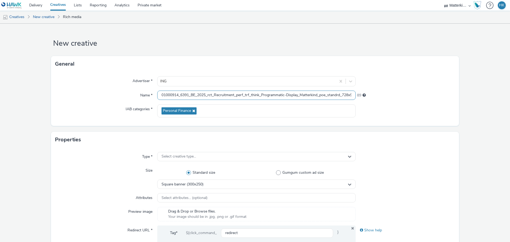
scroll to position [0, 133]
type input "01000914_6391_BE_2025_rct_Recruitment_perf_trf_think_Programmatic-Display_Matte…"
click at [89, 93] on div "Name *" at bounding box center [106, 96] width 102 height 10
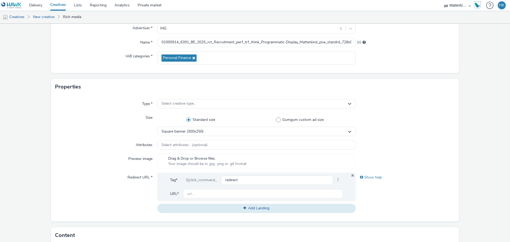
scroll to position [53, 0]
click at [176, 105] on span "Select creative type..." at bounding box center [178, 103] width 35 height 5
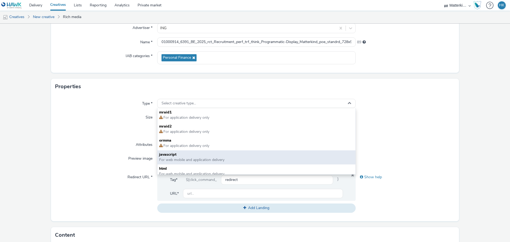
click at [172, 155] on span "javascript" at bounding box center [256, 154] width 195 height 5
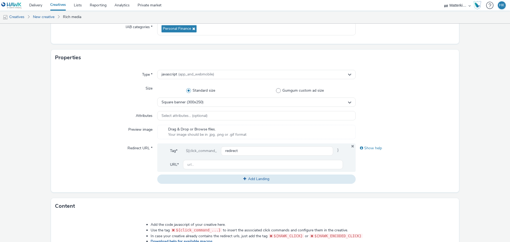
scroll to position [133, 0]
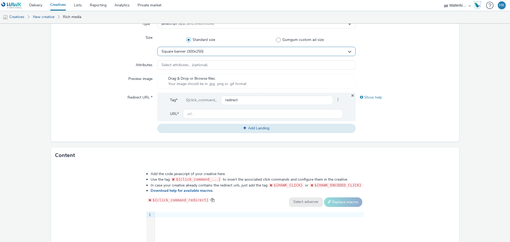
click at [197, 50] on span "Square banner (300x250)" at bounding box center [182, 51] width 42 height 5
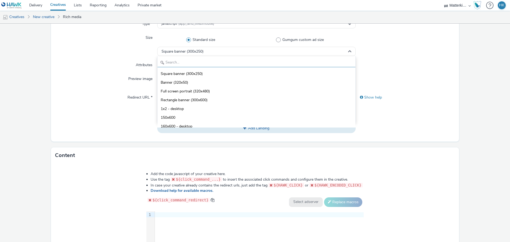
click at [185, 64] on input "text" at bounding box center [256, 62] width 198 height 9
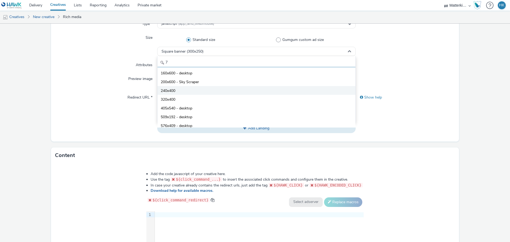
scroll to position [0, 0]
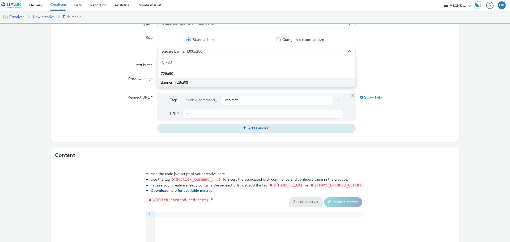
type input "728"
click at [176, 82] on span "Banner (728x90)" at bounding box center [174, 82] width 27 height 5
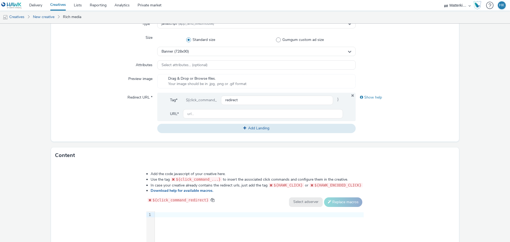
scroll to position [159, 0]
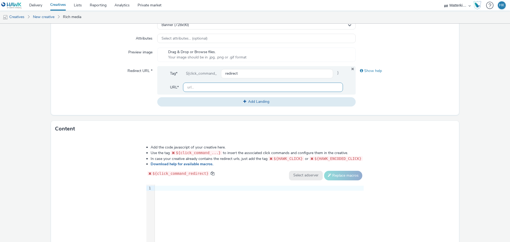
click at [198, 87] on input "text" at bounding box center [263, 87] width 160 height 9
type input "[URL][DOMAIN_NAME]"
click at [182, 199] on div "9 1 ›" at bounding box center [254, 225] width 217 height 80
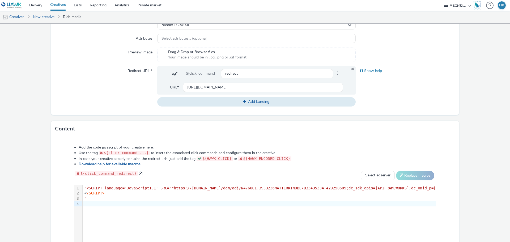
click at [50, 176] on form "New creative General Advertiser * ING Name * 01000914_6391_BE_2025_rct_Recruitm…" at bounding box center [255, 82] width 510 height 436
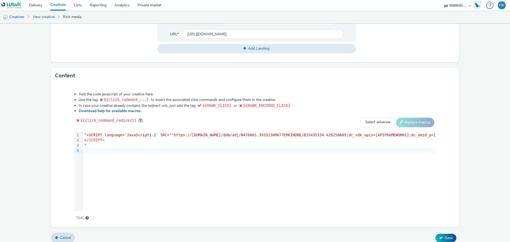
click at [94, 144] on div """ at bounding box center [461, 145] width 757 height 5
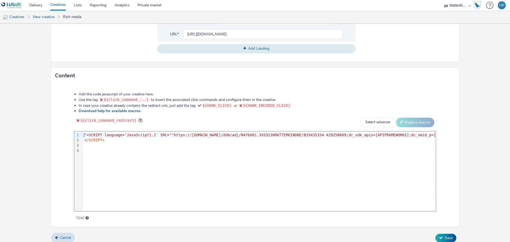
click at [84, 133] on span ""<SCRIPT language='JavaScript1.1' SRC="" at bounding box center [127, 135] width 87 height 4
click at [86, 134] on span ""<SCRIPT language='JavaScript1.1' SRC="" at bounding box center [127, 135] width 87 height 4
click at [66, 133] on div "Add the code javascript of your creative here. Use the tag ${click_command_...}…" at bounding box center [254, 153] width 399 height 131
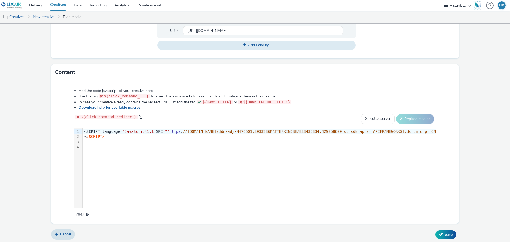
scroll to position [217, 0]
click at [442, 236] on button "Save" at bounding box center [445, 233] width 21 height 8
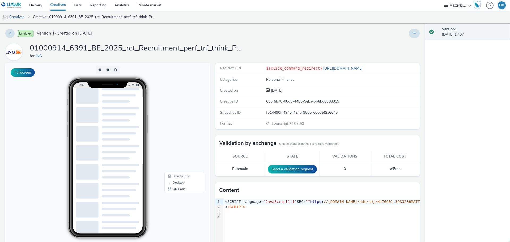
scroll to position [86, 0]
click at [172, 183] on link "Desktop" at bounding box center [184, 182] width 38 height 6
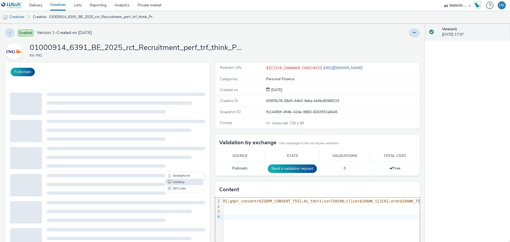
scroll to position [0, 0]
click at [32, 72] on button "Fullscreen" at bounding box center [23, 72] width 24 height 8
click at [175, 177] on link "Smartphone" at bounding box center [184, 176] width 38 height 6
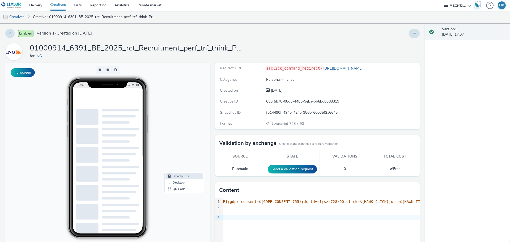
click at [113, 131] on div at bounding box center [120, 136] width 37 height 16
drag, startPoint x: 93, startPoint y: 112, endPoint x: 91, endPoint y: 122, distance: 10.3
click at [92, 112] on div at bounding box center [87, 117] width 22 height 16
click at [91, 122] on div at bounding box center [87, 117] width 22 height 16
click at [91, 131] on div at bounding box center [87, 136] width 22 height 16
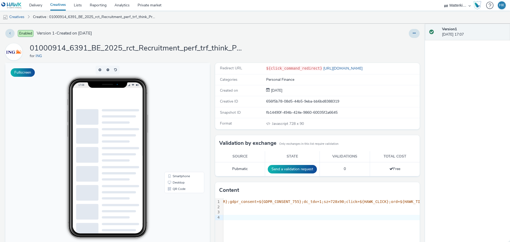
click at [91, 131] on div at bounding box center [87, 136] width 22 height 16
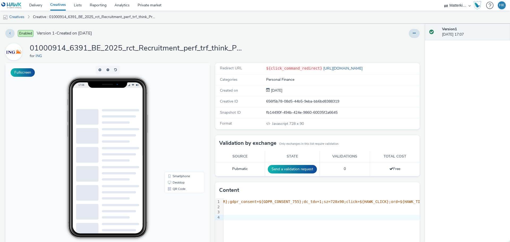
click at [91, 131] on div at bounding box center [87, 136] width 22 height 16
click at [91, 132] on div at bounding box center [87, 136] width 22 height 16
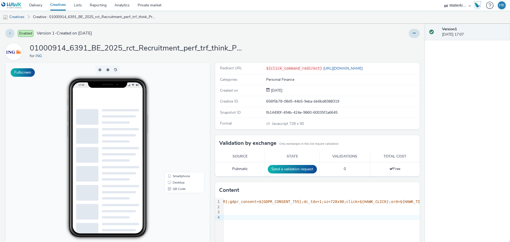
click at [91, 132] on div at bounding box center [87, 136] width 22 height 16
drag, startPoint x: 91, startPoint y: 132, endPoint x: 178, endPoint y: 114, distance: 88.4
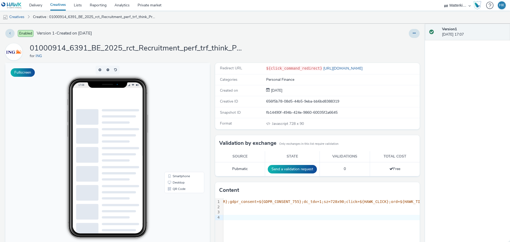
click at [107, 131] on div at bounding box center [107, 136] width 63 height 16
click at [409, 33] on button at bounding box center [414, 33] width 11 height 9
click at [395, 43] on link "Edit" at bounding box center [400, 44] width 40 height 11
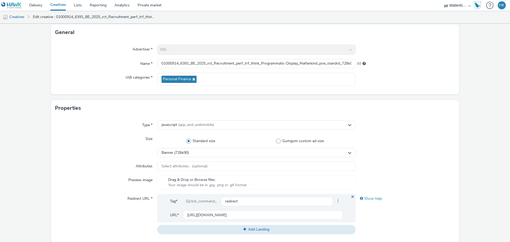
scroll to position [80, 0]
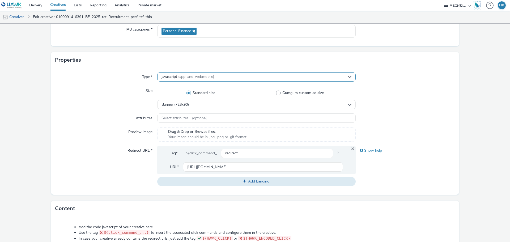
click at [173, 76] on span "javascript (app_and_webmobile)" at bounding box center [187, 77] width 53 height 5
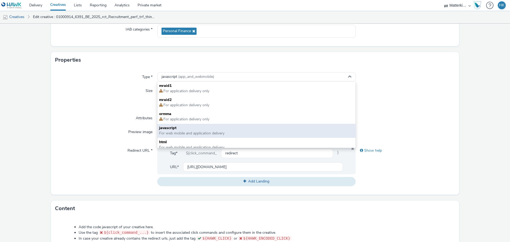
click at [165, 129] on span "javascript" at bounding box center [256, 127] width 195 height 5
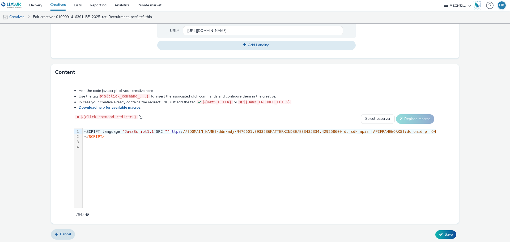
scroll to position [217, 0]
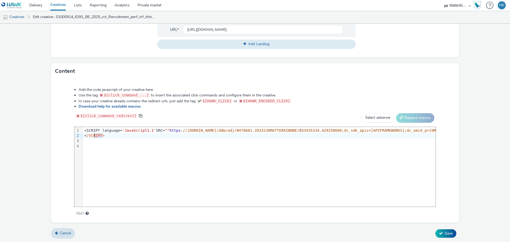
drag, startPoint x: 113, startPoint y: 135, endPoint x: 74, endPoint y: 125, distance: 40.1
click at [74, 125] on div "Add the code javascript of your creative here. Use the tag ${click_command_...}…" at bounding box center [254, 148] width 399 height 131
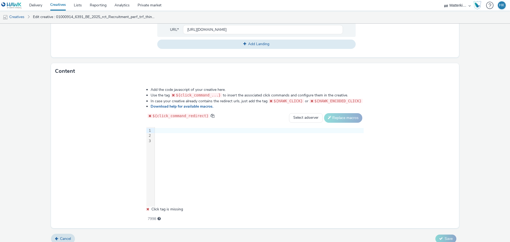
click at [233, 144] on div at bounding box center [259, 136] width 209 height 18
click at [164, 129] on div at bounding box center [259, 130] width 209 height 5
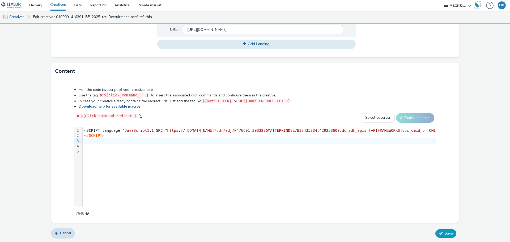
click at [439, 231] on icon at bounding box center [441, 233] width 4 height 4
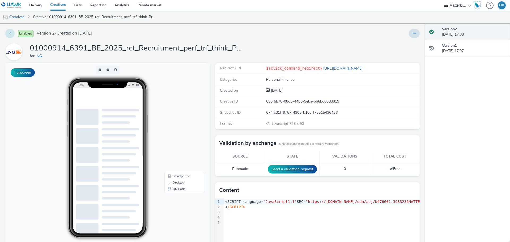
click at [11, 31] on button at bounding box center [9, 33] width 9 height 9
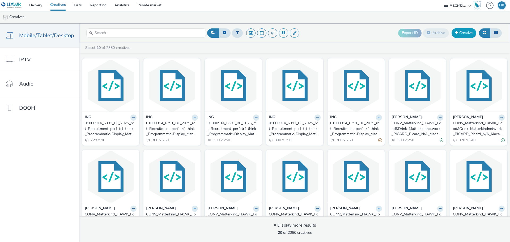
click at [470, 35] on link "Creative" at bounding box center [464, 33] width 25 height 10
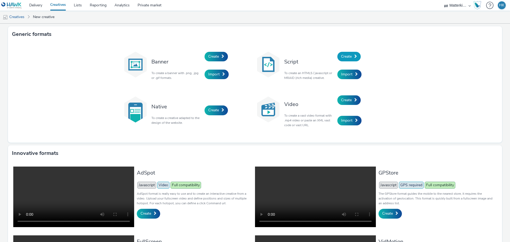
click at [341, 55] on span "Create" at bounding box center [346, 56] width 11 height 5
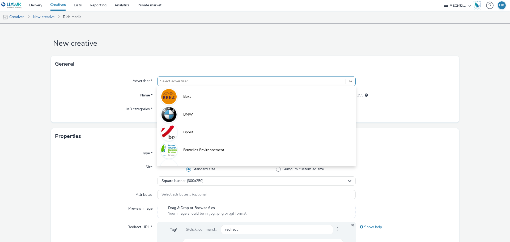
click at [180, 83] on div at bounding box center [251, 81] width 183 height 6
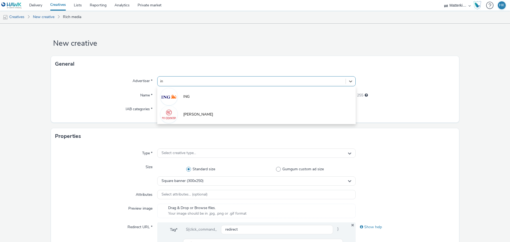
type input "ing"
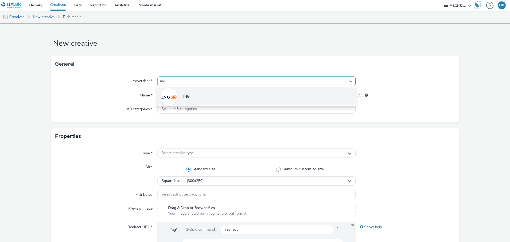
click at [184, 94] on span "ING" at bounding box center [186, 96] width 6 height 5
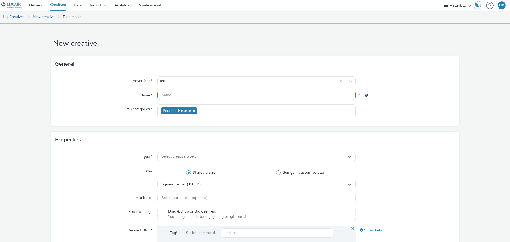
click at [172, 95] on input "text" at bounding box center [256, 95] width 198 height 9
paste input "01000914_6391_BE_2025_rct_Recruitment_perf_trf_think_Programmatic-Display_Matte…"
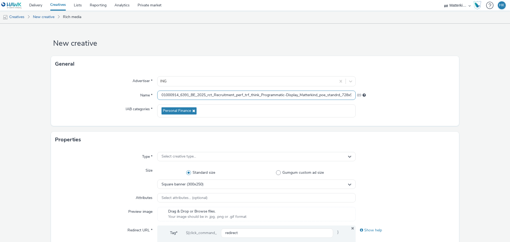
scroll to position [0, 133]
type input "01000914_6391_BE_2025_rct_Recruitment_perf_trf_think_Programmatic-Display_Matte…"
click at [107, 103] on div "Advertiser * ING Name * 01000914_6391_BE_2025_rct_Recruitment_perf_trf_think_Pr…" at bounding box center [255, 99] width 408 height 54
click at [177, 154] on span "Select creative type..." at bounding box center [178, 156] width 35 height 5
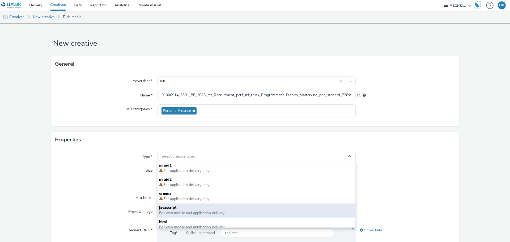
click at [185, 209] on span "javascript" at bounding box center [256, 207] width 195 height 5
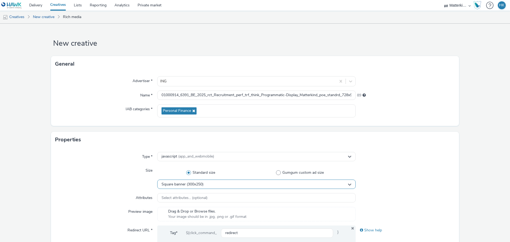
click at [191, 186] on span "Square banner (300x250)" at bounding box center [182, 184] width 42 height 5
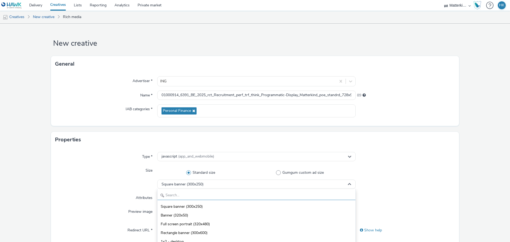
click at [183, 194] on input "text" at bounding box center [256, 195] width 198 height 9
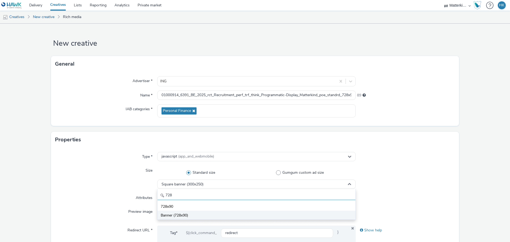
type input "728"
click at [185, 213] on span "Banner (728x90)" at bounding box center [174, 215] width 27 height 5
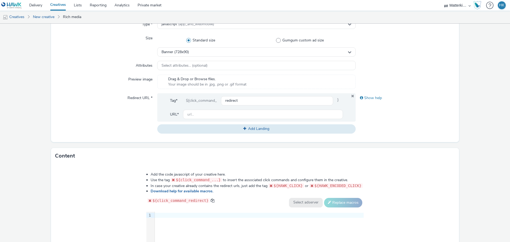
scroll to position [133, 0]
click at [201, 114] on input "text" at bounding box center [263, 113] width 160 height 9
type input "[URL][DOMAIN_NAME]"
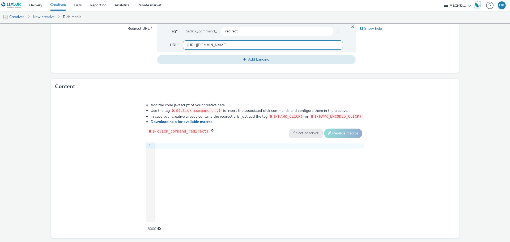
scroll to position [212, 0]
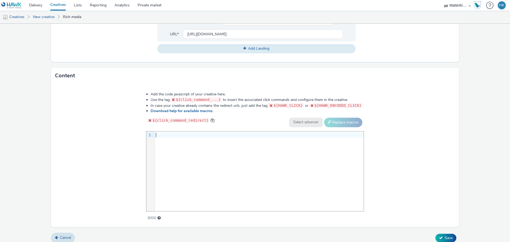
click at [165, 135] on div at bounding box center [259, 135] width 209 height 5
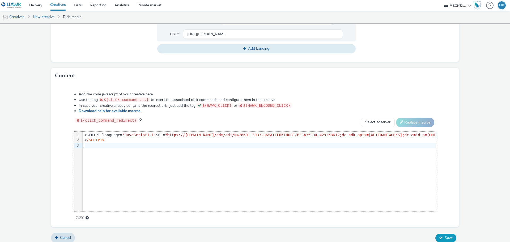
click at [445, 240] on button "Save" at bounding box center [445, 238] width 21 height 8
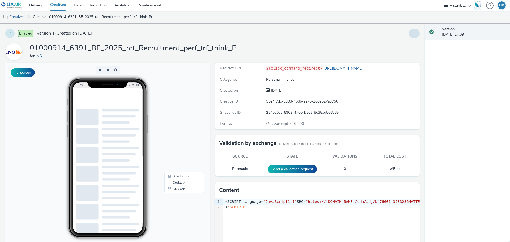
click at [9, 34] on button at bounding box center [9, 33] width 9 height 9
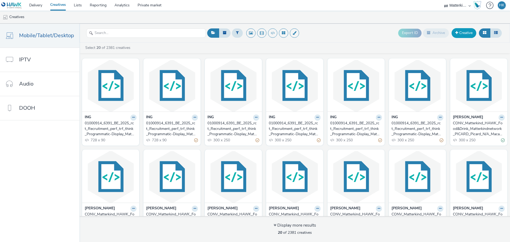
click at [467, 33] on link "Creative" at bounding box center [464, 33] width 25 height 10
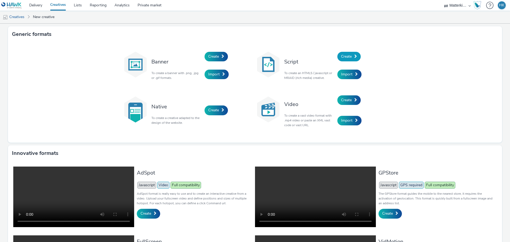
click at [357, 58] on link "Create" at bounding box center [348, 57] width 23 height 10
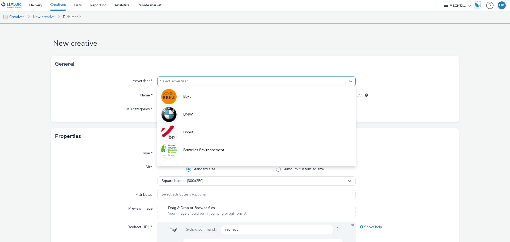
click at [187, 84] on div at bounding box center [251, 81] width 183 height 6
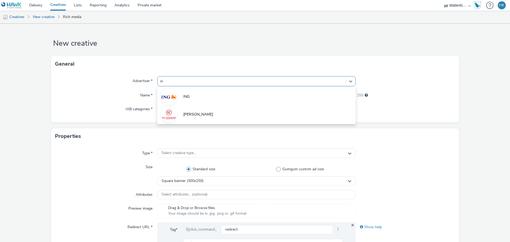
type input "ing"
click at [188, 93] on li "ING" at bounding box center [256, 96] width 198 height 18
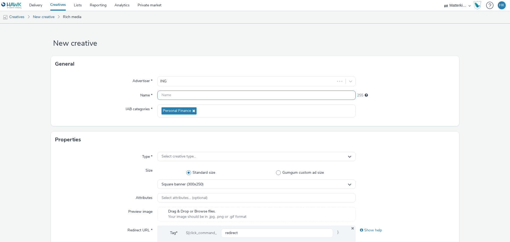
click at [178, 93] on input "text" at bounding box center [256, 95] width 198 height 9
paste input "01000914_6391_BE_2025_rct_Recruitment_perf_trf_think_Programmatic-Display_Matte…"
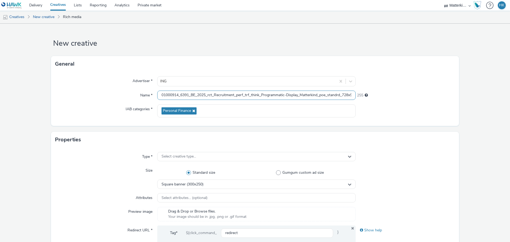
scroll to position [0, 133]
type input "01000914_6391_BE_2025_rct_Recruitment_perf_trf_think_Programmatic-Display_Matte…"
click at [102, 95] on div "Name *" at bounding box center [106, 96] width 102 height 10
click at [174, 154] on span "Select creative type..." at bounding box center [178, 156] width 35 height 5
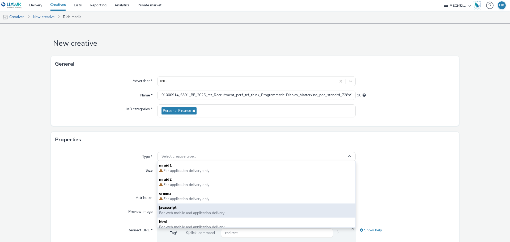
click at [169, 206] on span "javascript" at bounding box center [256, 207] width 195 height 5
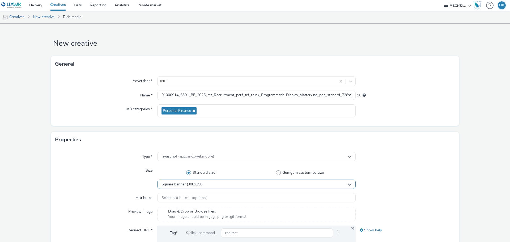
click at [177, 185] on span "Square banner (300x250)" at bounding box center [182, 184] width 42 height 5
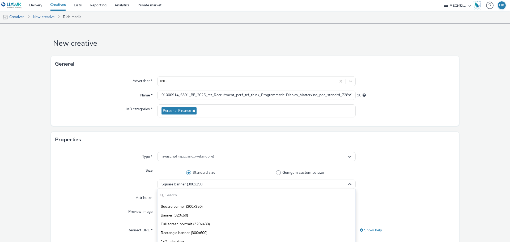
click at [177, 193] on input "text" at bounding box center [256, 195] width 198 height 9
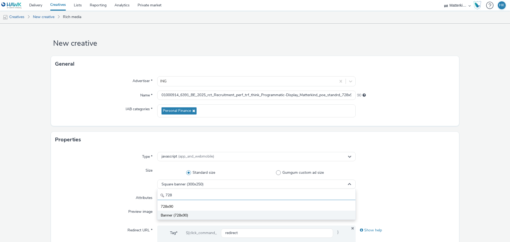
type input "728"
click at [174, 215] on span "Banner (728x90)" at bounding box center [174, 215] width 27 height 5
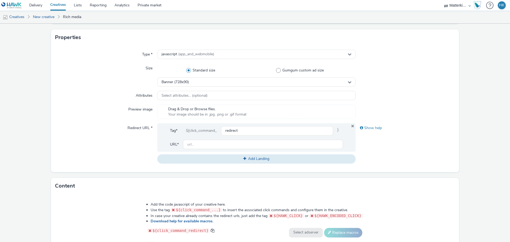
scroll to position [106, 0]
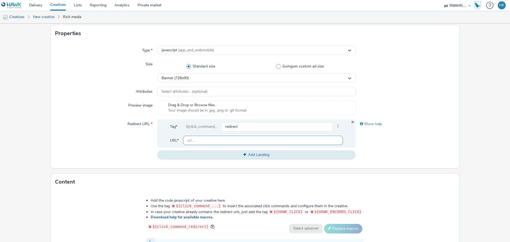
click at [193, 141] on input "text" at bounding box center [263, 140] width 160 height 9
type input "[URL][DOMAIN_NAME]"
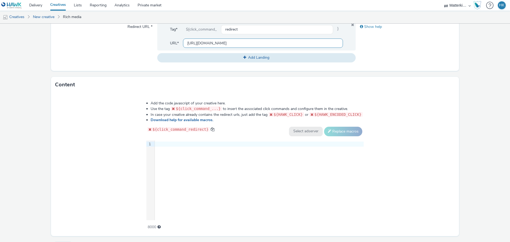
scroll to position [212, 0]
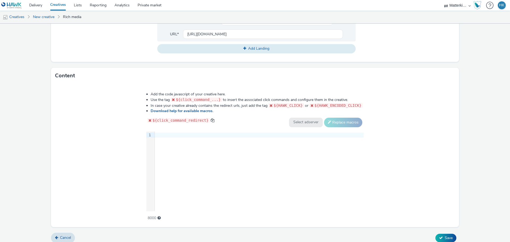
click at [159, 133] on div at bounding box center [259, 135] width 209 height 5
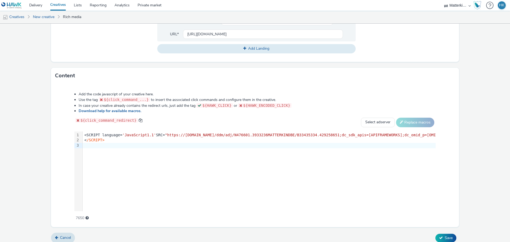
click at [60, 166] on div "Add the code javascript of your creative here. Use the tag ${click_command_...}…" at bounding box center [254, 153] width 399 height 131
click at [439, 236] on button "Save" at bounding box center [445, 238] width 21 height 8
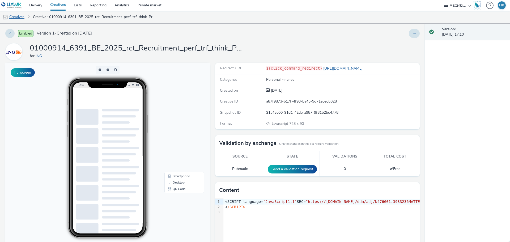
click at [19, 15] on link "Creatives" at bounding box center [13, 17] width 27 height 13
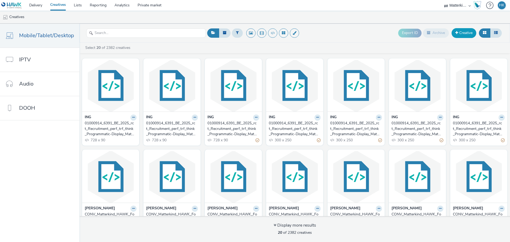
click at [462, 32] on link "Creative" at bounding box center [464, 33] width 25 height 10
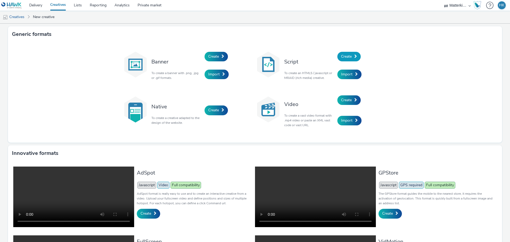
click at [351, 57] on link "Create" at bounding box center [348, 57] width 23 height 10
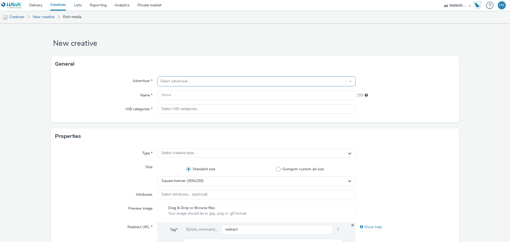
click at [195, 84] on div at bounding box center [251, 81] width 183 height 6
type input "ing"
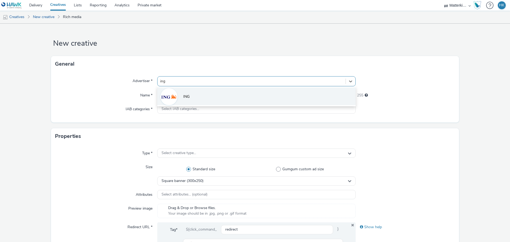
click at [181, 98] on li "ING" at bounding box center [256, 96] width 198 height 18
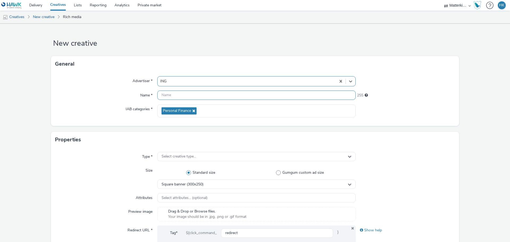
click at [182, 97] on input "text" at bounding box center [256, 95] width 198 height 9
paste input "01000914_6391_BE_2025_rct_Recruitment_perf_trf_think_Programmatic-Display_Matte…"
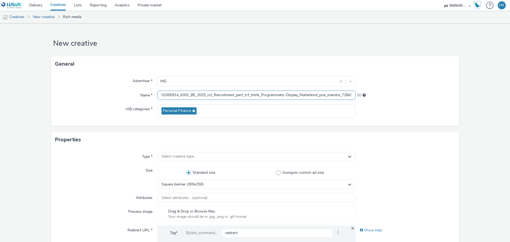
scroll to position [0, 133]
type input "01000914_6391_BE_2025_rct_Recruitment_perf_trf_think_Programmatic-Display_Matte…"
click at [88, 84] on div "Advertiser *" at bounding box center [106, 81] width 102 height 10
click at [175, 154] on span "Select creative type..." at bounding box center [178, 156] width 35 height 5
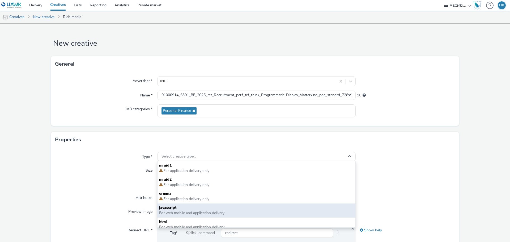
click at [174, 208] on span "javascript" at bounding box center [256, 207] width 195 height 5
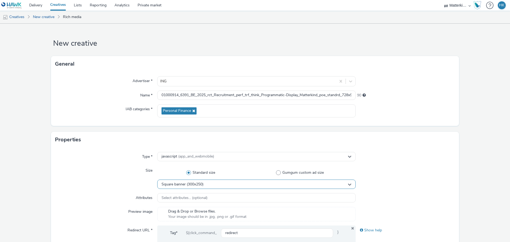
click at [173, 185] on span "Square banner (300x250)" at bounding box center [182, 184] width 42 height 5
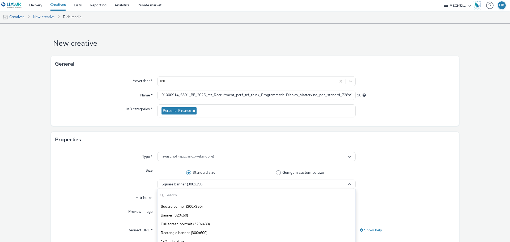
click at [169, 192] on input "text" at bounding box center [256, 195] width 198 height 9
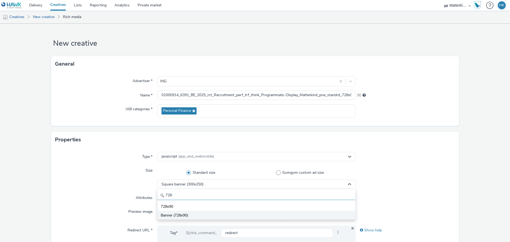
type input "728"
click at [171, 215] on span "Banner (728x90)" at bounding box center [174, 215] width 27 height 5
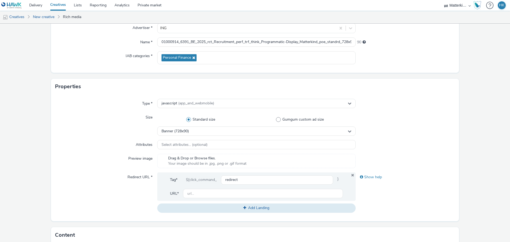
scroll to position [106, 0]
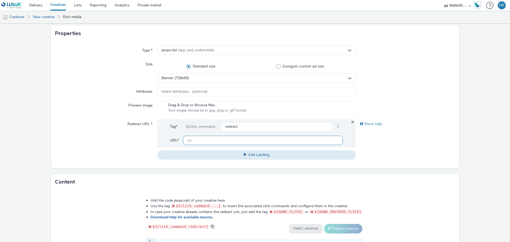
click at [207, 139] on input "text" at bounding box center [263, 140] width 160 height 9
type input "[URL][DOMAIN_NAME]"
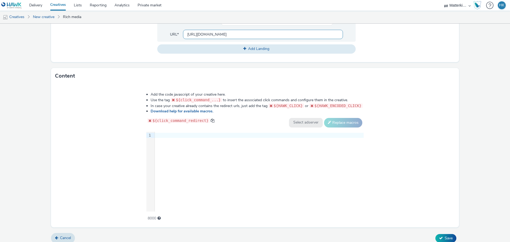
scroll to position [212, 0]
click at [194, 135] on div at bounding box center [259, 135] width 209 height 5
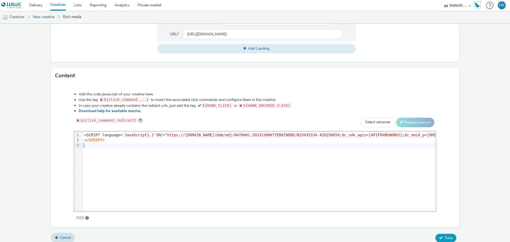
click at [445, 238] on span "Save" at bounding box center [449, 237] width 8 height 5
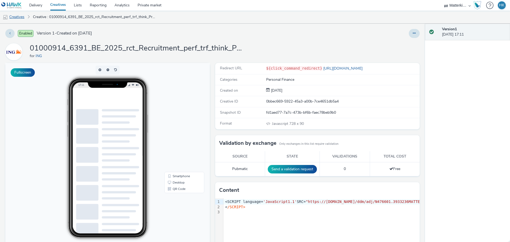
click at [23, 19] on link "Creatives" at bounding box center [13, 17] width 27 height 13
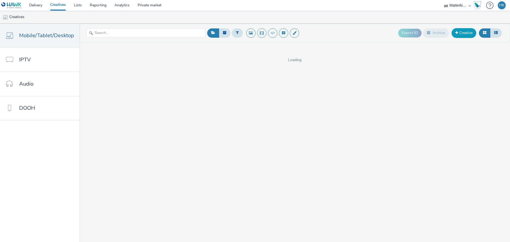
click at [468, 35] on link "Creative" at bounding box center [464, 33] width 25 height 10
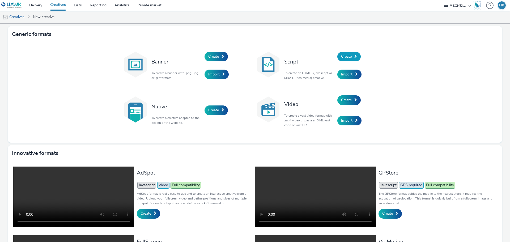
click at [354, 56] on span at bounding box center [355, 56] width 3 height 4
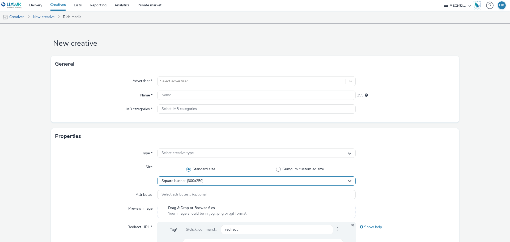
click at [178, 180] on span "Square banner (300x250)" at bounding box center [182, 181] width 42 height 5
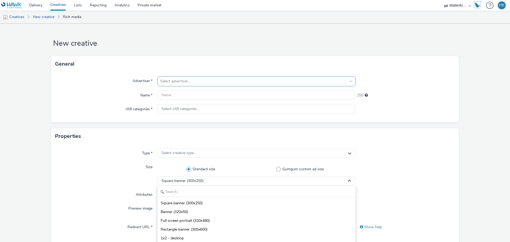
click at [175, 83] on div at bounding box center [251, 81] width 183 height 6
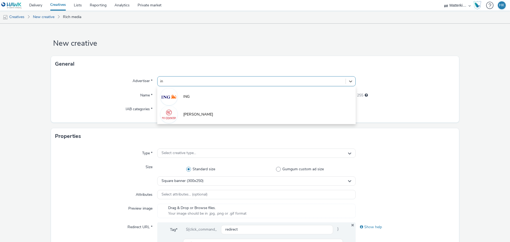
type input "ing"
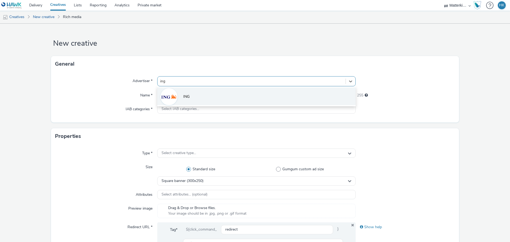
click at [176, 95] on li "ING" at bounding box center [256, 96] width 198 height 18
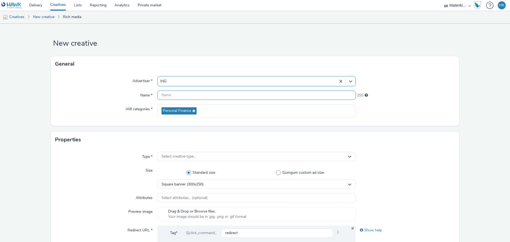
click at [176, 95] on input "text" at bounding box center [256, 95] width 198 height 9
paste input "01000914_6391_BE_2025_rct_Recruitment_perf_trf_think_Programmatic-Display_Matte…"
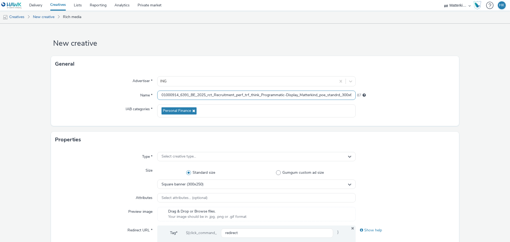
scroll to position [0, 138]
type input "01000914_6391_BE_2025_rct_Recruitment_perf_trf_think_Programmatic-Display_Matte…"
click at [100, 91] on div "Name *" at bounding box center [106, 96] width 102 height 10
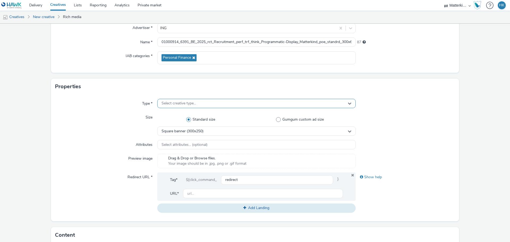
click at [163, 99] on div "Select creative type..." at bounding box center [256, 103] width 198 height 9
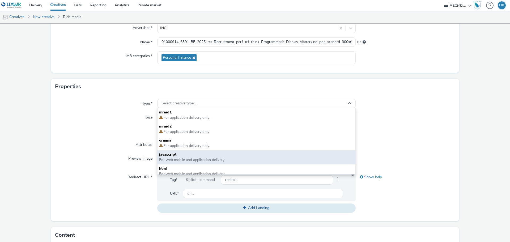
click at [172, 152] on span "javascript" at bounding box center [256, 154] width 195 height 5
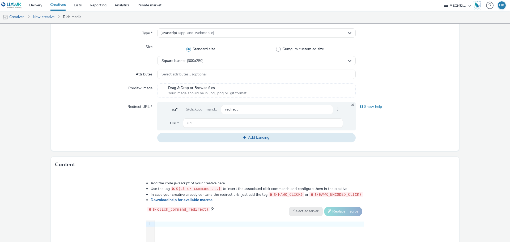
scroll to position [133, 0]
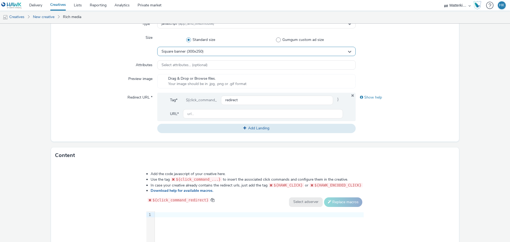
click at [208, 50] on div "Square banner (300x250)" at bounding box center [256, 51] width 198 height 9
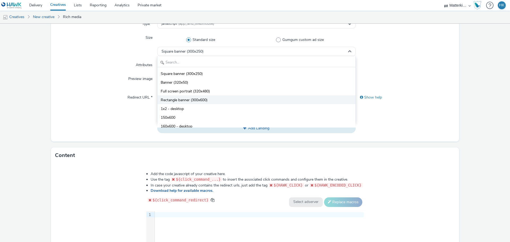
click at [199, 99] on span "Rectangle banner (300x600)" at bounding box center [184, 99] width 47 height 5
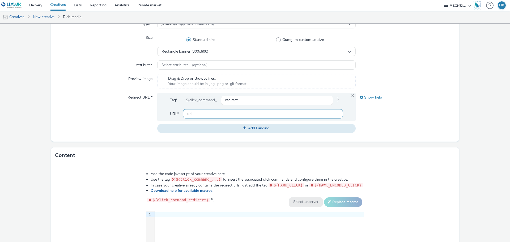
click at [201, 114] on input "text" at bounding box center [263, 113] width 160 height 9
type input "[URL][DOMAIN_NAME]"
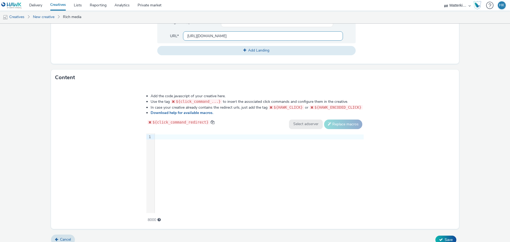
scroll to position [217, 0]
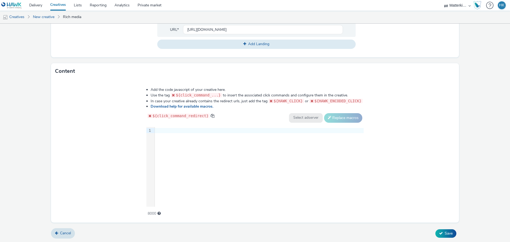
click at [254, 150] on div "9 1 ›" at bounding box center [254, 167] width 217 height 80
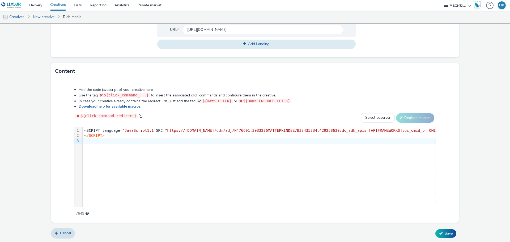
click at [441, 228] on form "New creative General Advertiser * ING Name * 01000914_6391_BE_2025_rct_Recruitm…" at bounding box center [255, 25] width 510 height 436
click at [445, 231] on span "Save" at bounding box center [449, 233] width 8 height 5
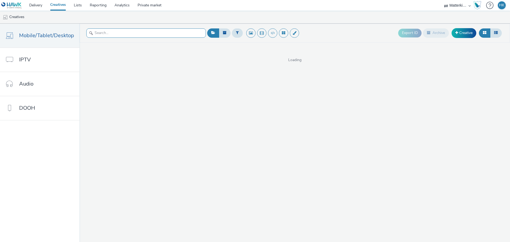
click at [110, 31] on input "text" at bounding box center [146, 32] width 120 height 9
type input "ing"
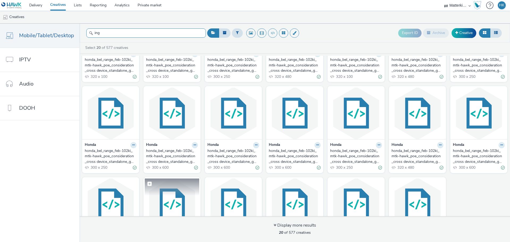
scroll to position [114, 0]
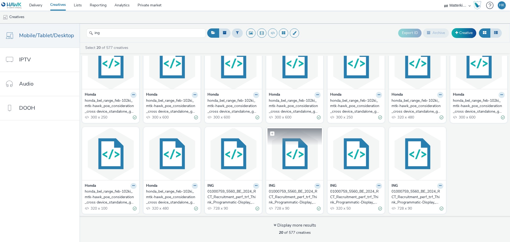
click at [283, 149] on img at bounding box center [294, 154] width 54 height 52
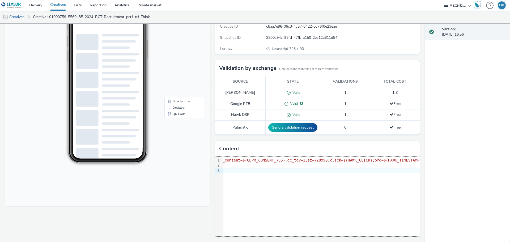
scroll to position [0, 427]
click at [286, 159] on div "<SCRIPT language= 'JavaScript1.1' SRC= "https://ad.double cl ick.net/ddm/adj/N4…" at bounding box center [143, 160] width 695 height 5
drag, startPoint x: 283, startPoint y: 160, endPoint x: 367, endPoint y: 159, distance: 84.7
click at [367, 159] on span ""https://ad.doubleclick.net/ddm/adj/N476601.3933236MATTERKINDBE/B32465188.40392…" at bounding box center [141, 160] width 526 height 4
click at [283, 160] on span ""https://ad.doubleclick.net/ddm/adj/N476601.3933236MATTERKINDBE/B32465188.40392…" at bounding box center [141, 160] width 526 height 4
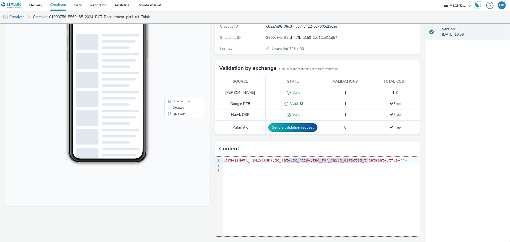
drag, startPoint x: 282, startPoint y: 161, endPoint x: 366, endPoint y: 160, distance: 83.7
click at [366, 160] on span ""https://ad.doubleclick.net/ddm/adj/N476601.3933236MATTERKINDBE/B32465188.40392…" at bounding box center [141, 160] width 526 height 4
click at [283, 161] on span ""https://ad.doubleclick.net/ddm/adj/N476601.3933236MATTERKINDBE/B32465188.40392…" at bounding box center [141, 160] width 526 height 4
drag, startPoint x: 282, startPoint y: 161, endPoint x: 308, endPoint y: 160, distance: 25.5
click at [308, 160] on span ""https://ad.doubleclick.net/ddm/adj/N476601.3933236MATTERKINDBE/B32465188.40392…" at bounding box center [141, 160] width 526 height 4
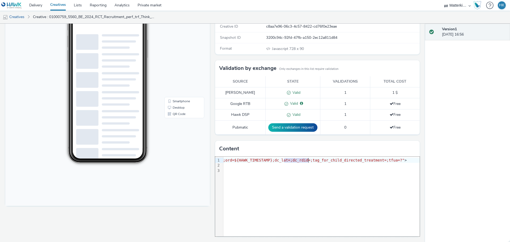
click at [283, 161] on span ""https://ad.doubleclick.net/ddm/adj/N476601.3933236MATTERKINDBE/B32465188.40392…" at bounding box center [141, 160] width 526 height 4
drag, startPoint x: 284, startPoint y: 160, endPoint x: 366, endPoint y: 161, distance: 81.8
click at [366, 161] on span ""https://ad.doubleclick.net/ddm/adj/N476601.3933236MATTERKINDBE/B32465188.40392…" at bounding box center [141, 160] width 526 height 4
drag, startPoint x: 368, startPoint y: 160, endPoint x: 283, endPoint y: 161, distance: 84.7
click at [283, 161] on span ""https://ad.doubleclick.net/ddm/adj/N476601.3933236MATTERKINDBE/B32465188.40392…" at bounding box center [141, 160] width 526 height 4
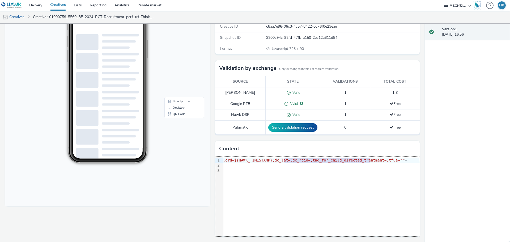
copy span "click=${HAWK_CLICK};ord=${HAWK_TIMESTAMP};"
click at [296, 167] on div "< /SCRIPT>" at bounding box center [143, 165] width 695 height 5
drag, startPoint x: 282, startPoint y: 159, endPoint x: 367, endPoint y: 160, distance: 85.5
click at [367, 160] on span ""https://ad.doubleclick.net/ddm/adj/N476601.3933236MATTERKINDBE/B32465188.40392…" at bounding box center [141, 160] width 526 height 4
click at [309, 177] on div "9 1 2 3 › <SCRIPT language= 'JavaScript1.1' SRC= "https://ad.doubleclick.net/dd…" at bounding box center [317, 197] width 205 height 80
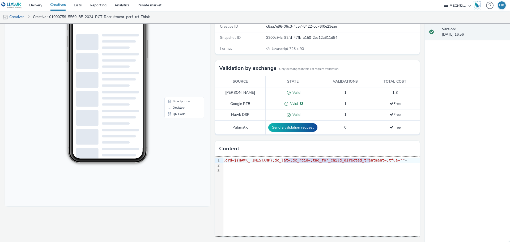
drag, startPoint x: 282, startPoint y: 160, endPoint x: 368, endPoint y: 160, distance: 86.1
click at [368, 160] on span ""https://ad.doubleclick.net/ddm/adj/N476601.3933236MATTERKINDBE/B32465188.40392…" at bounding box center [141, 160] width 526 height 4
click at [287, 168] on div at bounding box center [143, 170] width 695 height 5
drag, startPoint x: 282, startPoint y: 160, endPoint x: 368, endPoint y: 162, distance: 86.1
click at [368, 162] on div "<SCRIPT language= 'JavaScript1.1' SRC= "https://ad.doubleclick.net/ddm/adj/N476…" at bounding box center [143, 160] width 695 height 5
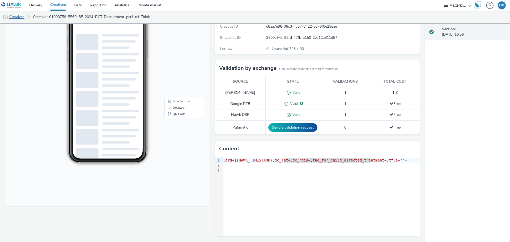
click at [12, 15] on link "Creatives" at bounding box center [13, 17] width 27 height 13
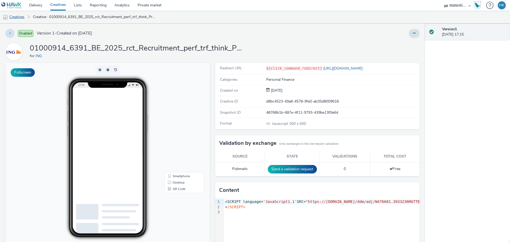
click at [23, 17] on link "Creatives" at bounding box center [13, 17] width 27 height 13
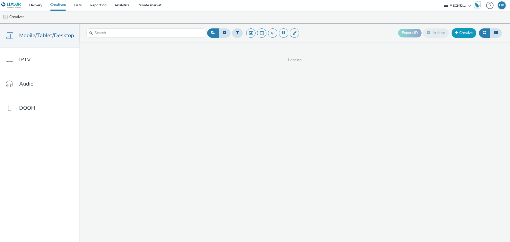
click at [463, 34] on link "Creative" at bounding box center [464, 33] width 25 height 10
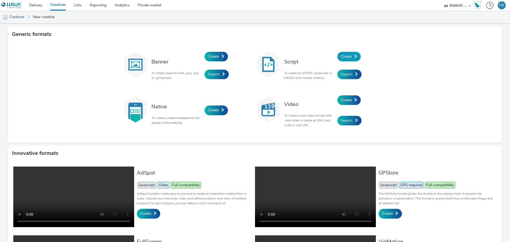
click at [355, 57] on span at bounding box center [355, 56] width 3 height 4
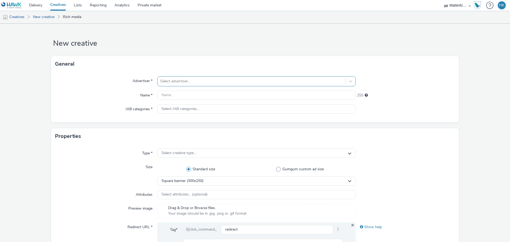
drag, startPoint x: 181, startPoint y: 83, endPoint x: 179, endPoint y: 84, distance: 3.0
click at [181, 83] on div at bounding box center [251, 81] width 183 height 6
type input "ing"
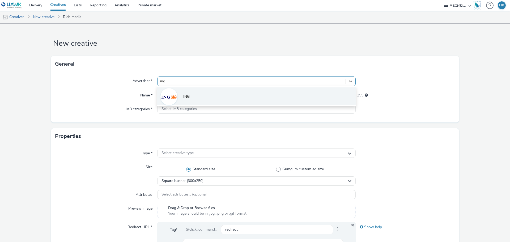
click at [183, 95] on span "ING" at bounding box center [186, 96] width 6 height 5
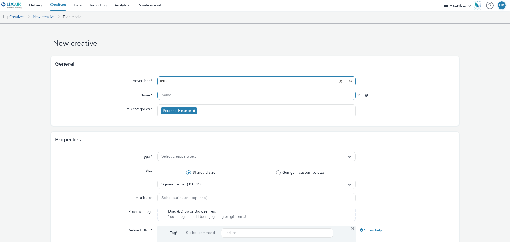
click at [182, 95] on input "text" at bounding box center [256, 95] width 198 height 9
paste input "01000914_6391_BE_2025_rct_Recruitment_perf_trf_think_Programmatic-Display_Matte…"
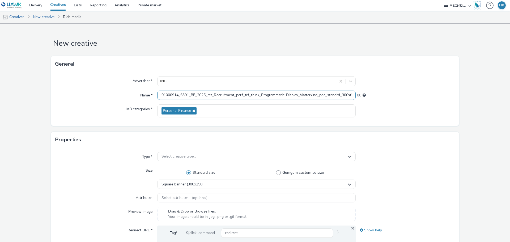
scroll to position [0, 138]
type input "01000914_6391_BE_2025_rct_Recruitment_perf_trf_think_Programmatic-Display_Matte…"
click at [109, 95] on div "Name *" at bounding box center [106, 96] width 102 height 10
click at [173, 157] on span "Select creative type..." at bounding box center [178, 156] width 35 height 5
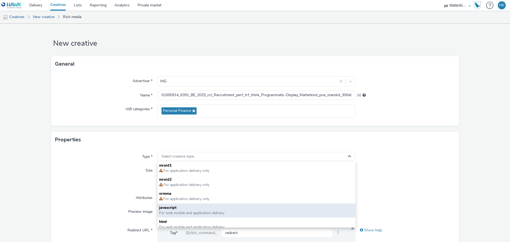
click at [173, 209] on span "javascript" at bounding box center [256, 207] width 195 height 5
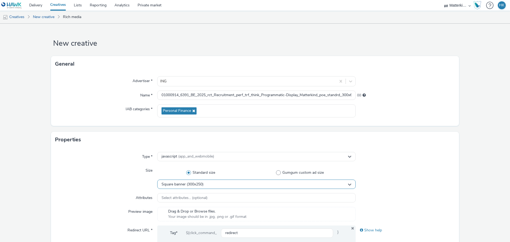
click at [178, 185] on span "Square banner (300x250)" at bounding box center [182, 184] width 42 height 5
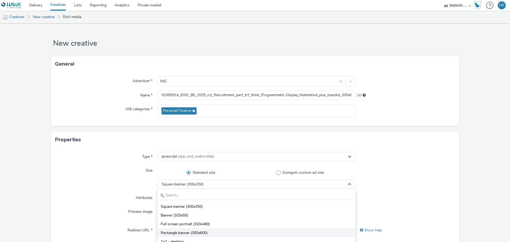
click at [207, 232] on li "Rectangle banner (300x600)" at bounding box center [256, 232] width 198 height 9
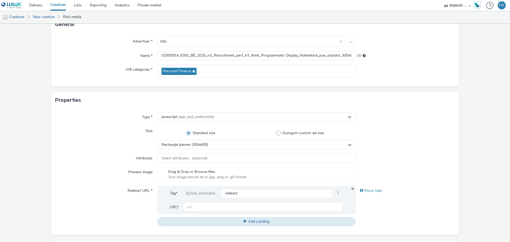
scroll to position [53, 0]
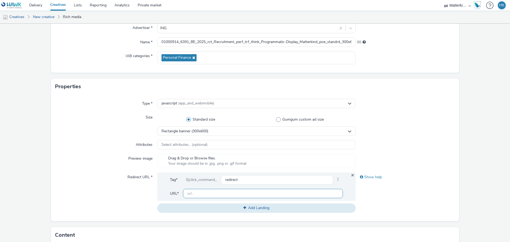
click at [192, 195] on input "text" at bounding box center [263, 193] width 160 height 9
type input "[URL][DOMAIN_NAME]"
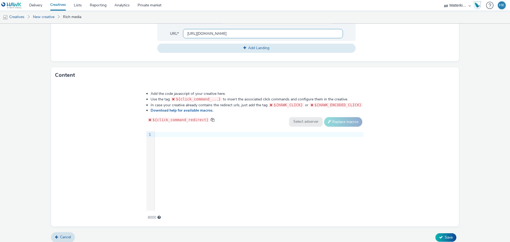
scroll to position [217, 0]
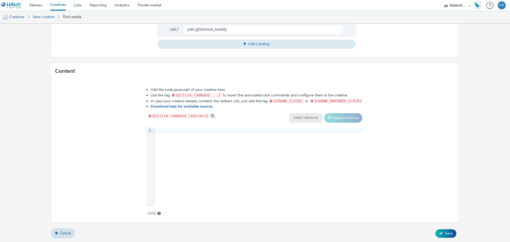
click at [167, 131] on div at bounding box center [259, 130] width 209 height 5
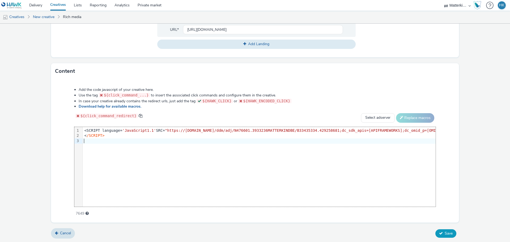
click at [448, 233] on span "Save" at bounding box center [449, 233] width 8 height 5
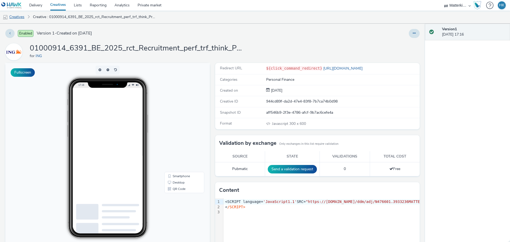
click at [16, 16] on link "Creatives" at bounding box center [13, 17] width 27 height 13
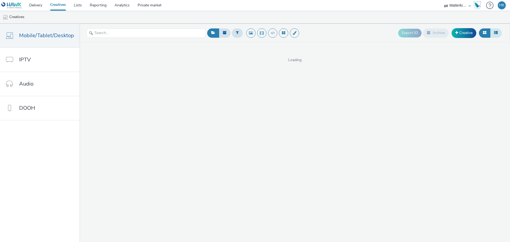
click at [497, 32] on icon at bounding box center [496, 33] width 4 height 4
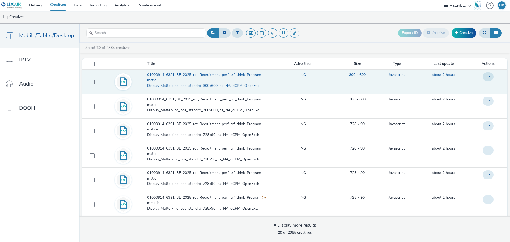
click at [232, 85] on span "01000914_6391_BE_2025_rct_Recruitment_perf_trf_think_Programmatic-Display_Matte…" at bounding box center [206, 80] width 118 height 16
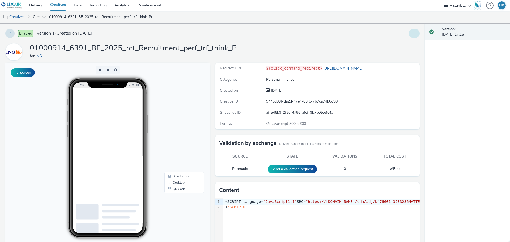
click at [410, 35] on button at bounding box center [414, 33] width 11 height 9
click at [402, 41] on link "Edit" at bounding box center [400, 44] width 40 height 11
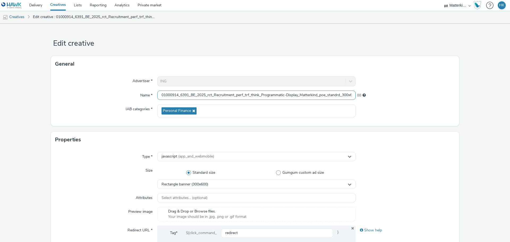
click at [219, 96] on input "01000914_6391_BE_2025_rct_Recruitment_perf_trf_think_Programmatic-Display_Matte…" at bounding box center [256, 95] width 198 height 9
click at [240, 95] on input "01000914_6391_BE_2025_rct_Recruitment_perf_trf_think_Programmatic-Display_Matte…" at bounding box center [256, 95] width 198 height 9
paste input "fishing-geotarget-300x600-N/A-195744-NL"
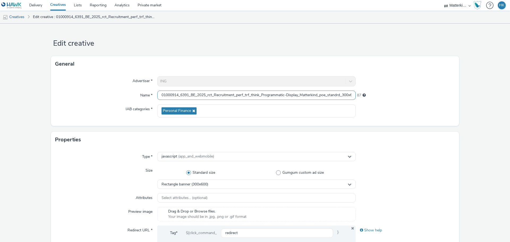
scroll to position [0, 138]
type input "01000914_6391_BE_2025_rct_Recruitment_perf_trf_think_Programmatic-Display_Matte…"
click at [413, 109] on div at bounding box center [405, 110] width 99 height 13
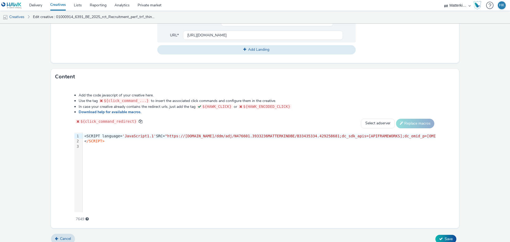
scroll to position [212, 0]
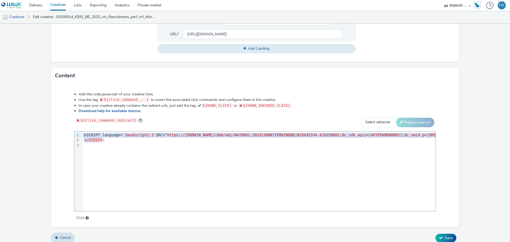
drag, startPoint x: 123, startPoint y: 141, endPoint x: 77, endPoint y: 132, distance: 46.7
click at [77, 132] on div "9 1 2 3 › <SCRIPT language= 'JavaScript1.1' SRC= "https://ad.doubleclick.net/dd…" at bounding box center [254, 171] width 361 height 80
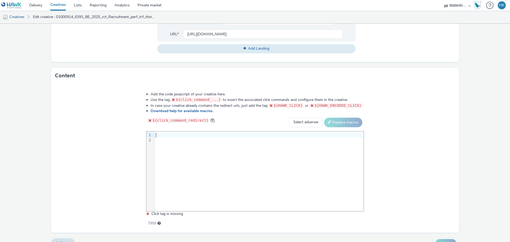
click at [165, 133] on div at bounding box center [259, 135] width 209 height 5
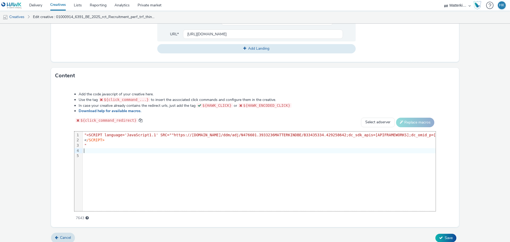
click at [93, 142] on span "/SCRIPT>" at bounding box center [96, 140] width 18 height 4
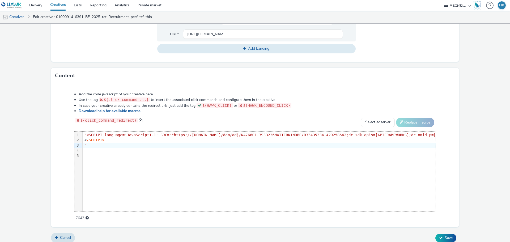
click at [92, 143] on div """ at bounding box center [462, 145] width 759 height 5
click at [87, 134] on span ""<SCRIPT language='JavaScript1.1' SRC="" at bounding box center [127, 135] width 87 height 4
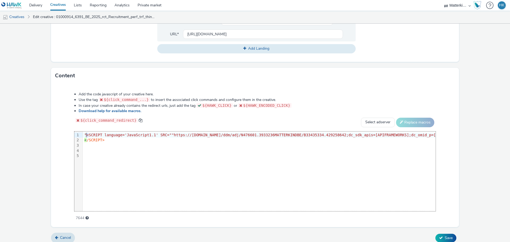
click at [85, 135] on span ""<SCRIPT language='JavaScript1.1' SRC="" at bounding box center [127, 135] width 87 height 4
click at [451, 236] on button "Save" at bounding box center [445, 238] width 21 height 8
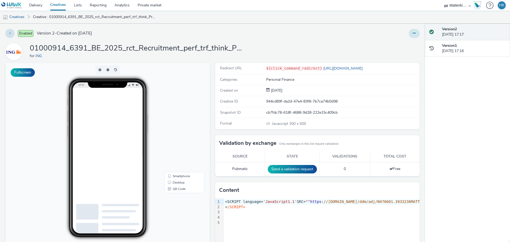
click at [409, 31] on button at bounding box center [414, 33] width 11 height 9
click at [389, 42] on link "Edit" at bounding box center [400, 44] width 40 height 11
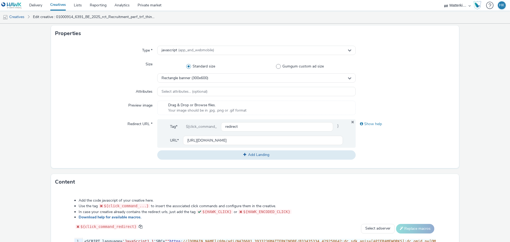
scroll to position [212, 0]
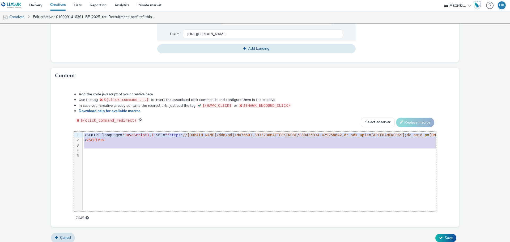
drag, startPoint x: 128, startPoint y: 149, endPoint x: 73, endPoint y: 133, distance: 57.2
click at [73, 133] on div "Add the code javascript of your creative here. Use the tag ${click_command_...}…" at bounding box center [254, 153] width 399 height 131
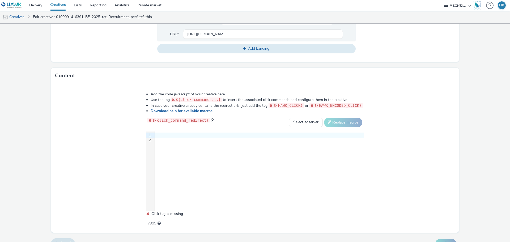
click at [191, 143] on div at bounding box center [259, 137] width 209 height 12
click at [170, 135] on div at bounding box center [259, 135] width 209 height 5
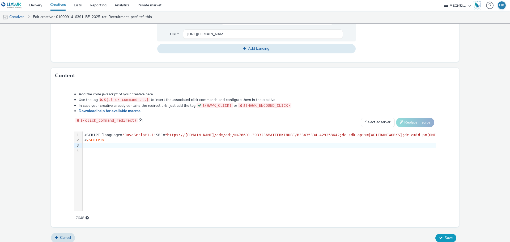
click at [438, 234] on button "Save" at bounding box center [445, 238] width 21 height 8
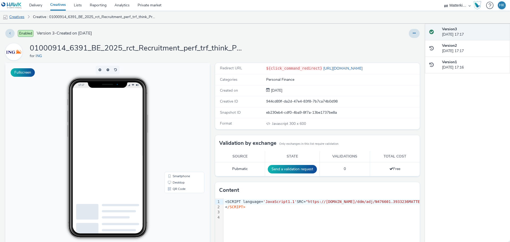
click at [19, 16] on link "Creatives" at bounding box center [13, 17] width 27 height 13
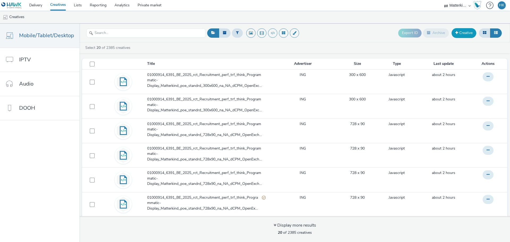
click at [470, 34] on link "Creative" at bounding box center [464, 33] width 25 height 10
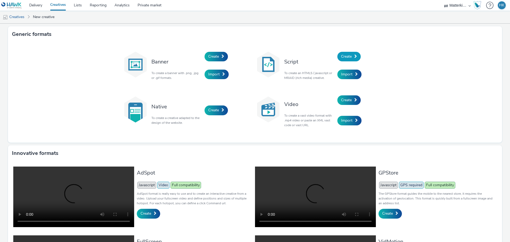
click at [343, 57] on span "Create" at bounding box center [346, 56] width 11 height 5
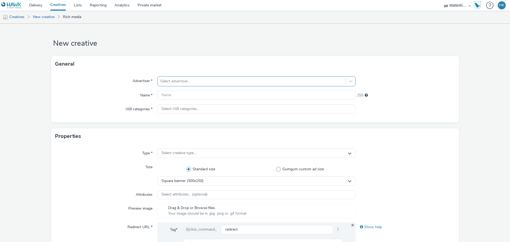
click at [171, 83] on div at bounding box center [251, 81] width 183 height 6
type input "ing"
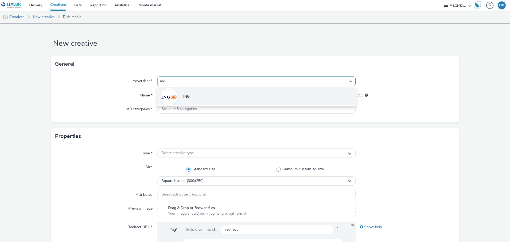
click at [184, 97] on span "ING" at bounding box center [186, 96] width 6 height 5
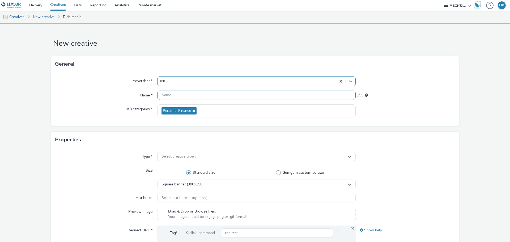
click at [184, 97] on input "text" at bounding box center [256, 95] width 198 height 9
paste input "01000914_6391_BE_2025_rct_Recruitment_perf_trf_think_Programmatic-Display_Matte…"
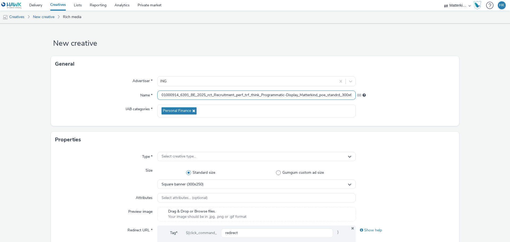
scroll to position [0, 138]
type input "01000914_6391_BE_2025_rct_Recruitment_perf_trf_think_Programmatic-Display_Matte…"
click at [99, 96] on div "Name *" at bounding box center [106, 96] width 102 height 10
click at [176, 160] on div "Select creative type..." at bounding box center [256, 156] width 198 height 9
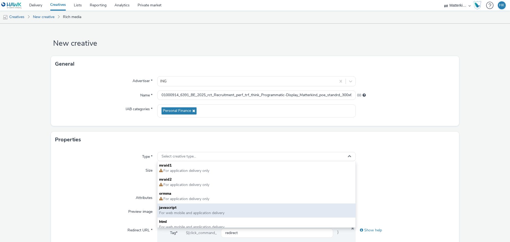
click at [166, 211] on span "For web mobile and application delivery" at bounding box center [191, 212] width 65 height 5
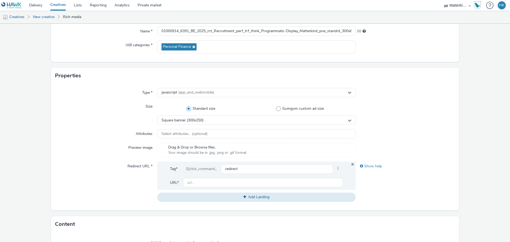
scroll to position [80, 0]
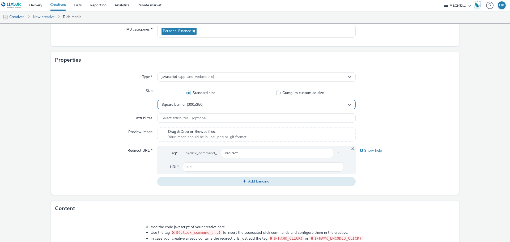
click at [200, 105] on span "Square banner (300x250)" at bounding box center [182, 105] width 42 height 5
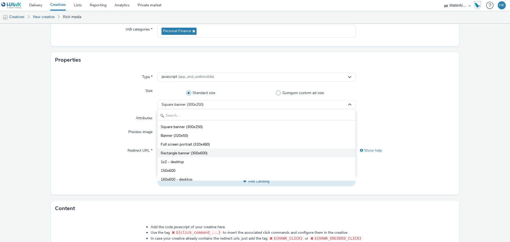
click at [191, 153] on span "Rectangle banner (300x600)" at bounding box center [184, 153] width 47 height 5
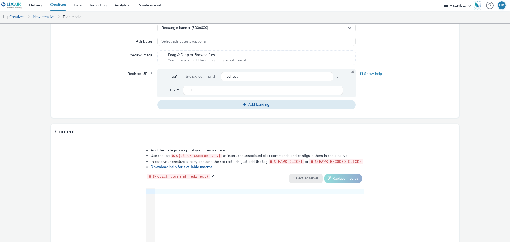
scroll to position [159, 0]
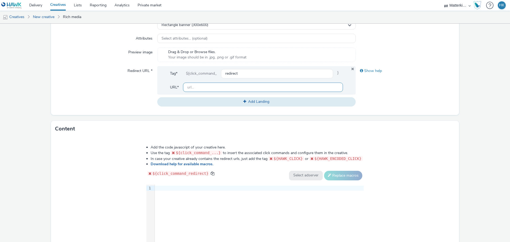
click at [207, 88] on input "text" at bounding box center [263, 87] width 160 height 9
drag, startPoint x: 230, startPoint y: 86, endPoint x: 135, endPoint y: 78, distance: 94.6
click at [136, 78] on div "Redirect URL * Tag* ${click_command_ redirect } URL* https://www.picard.fr/ Add…" at bounding box center [254, 86] width 399 height 40
type input "[URL][DOMAIN_NAME]"
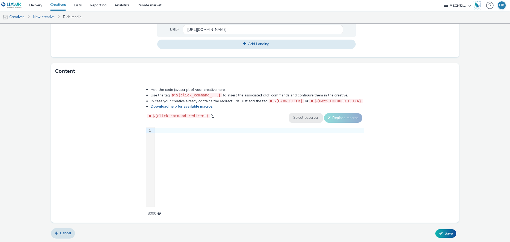
click at [165, 130] on div at bounding box center [259, 130] width 209 height 5
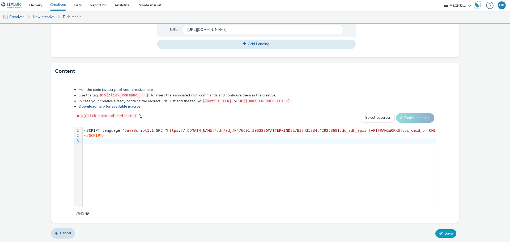
click at [448, 234] on span "Save" at bounding box center [449, 233] width 8 height 5
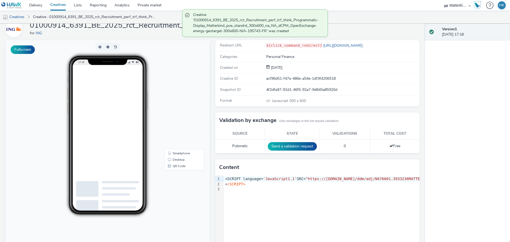
scroll to position [45, 0]
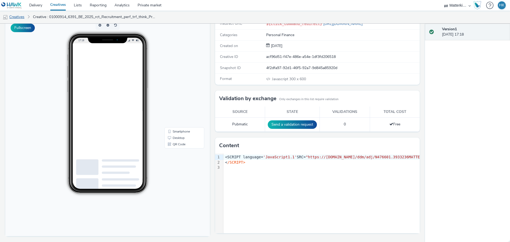
click at [22, 15] on link "Creatives" at bounding box center [13, 17] width 27 height 13
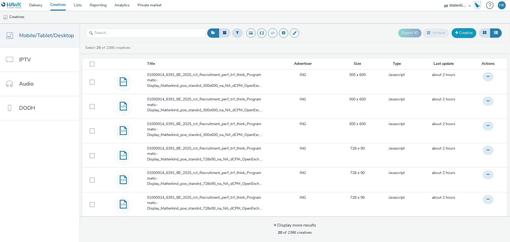
click at [464, 33] on link "Creative" at bounding box center [464, 33] width 25 height 10
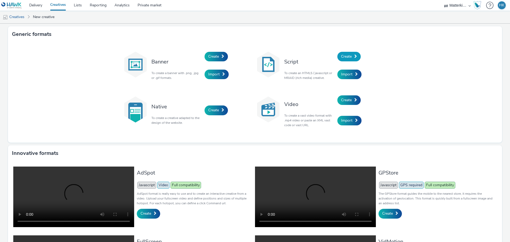
click at [347, 57] on span "Create" at bounding box center [346, 56] width 11 height 5
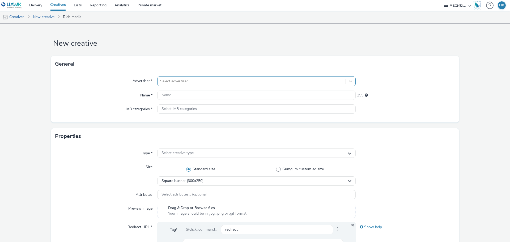
click at [186, 82] on div at bounding box center [251, 81] width 183 height 6
type input "ing"
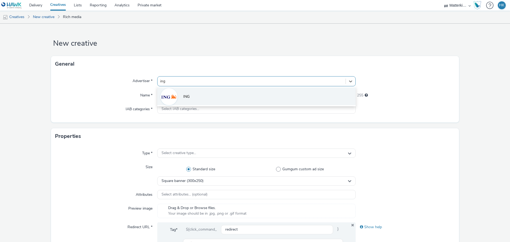
click at [182, 93] on li "ING" at bounding box center [256, 96] width 198 height 18
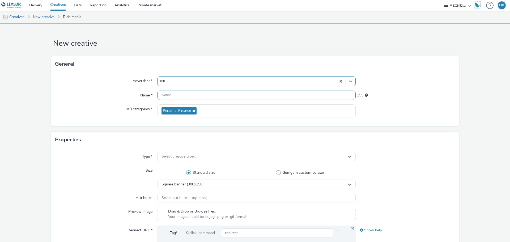
click at [188, 97] on input "text" at bounding box center [256, 95] width 198 height 9
paste input "01000914_6391_BE_2025_rct_Recruitment_perf_trf_think_Programmatic-Display_Matte…"
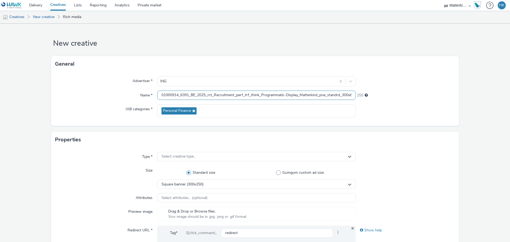
scroll to position [0, 138]
type input "01000914_6391_BE_2025_rct_Recruitment_perf_trf_think_Programmatic-Display_Matte…"
click at [171, 152] on div "Select creative type..." at bounding box center [256, 156] width 198 height 9
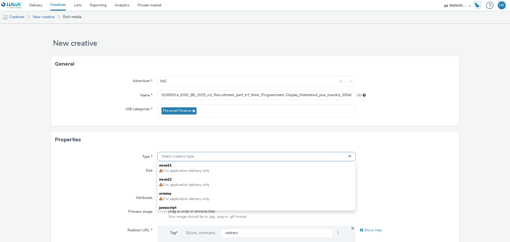
click at [171, 154] on span "Select creative type..." at bounding box center [178, 156] width 35 height 5
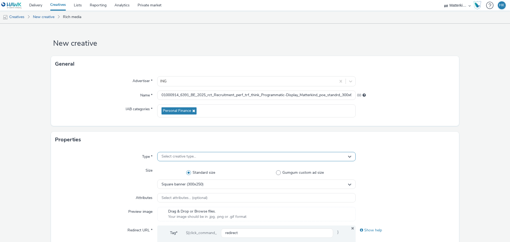
click at [171, 155] on span "Select creative type..." at bounding box center [178, 156] width 35 height 5
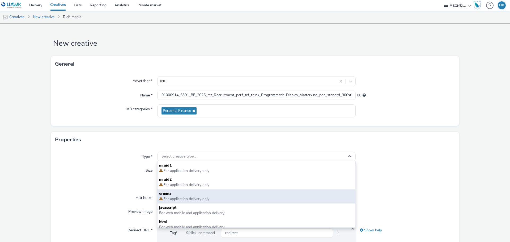
drag, startPoint x: 169, startPoint y: 207, endPoint x: 164, endPoint y: 203, distance: 5.8
click at [169, 207] on span "javascript" at bounding box center [256, 207] width 195 height 5
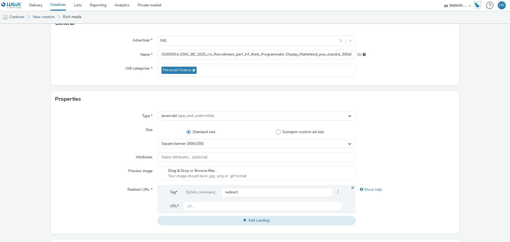
scroll to position [53, 0]
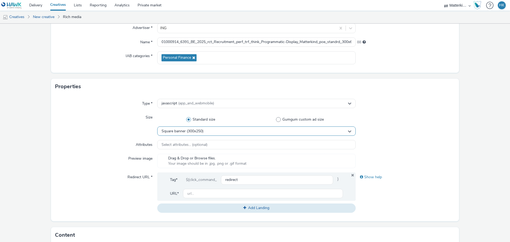
click at [174, 134] on div "Square banner (300x250)" at bounding box center [256, 130] width 198 height 9
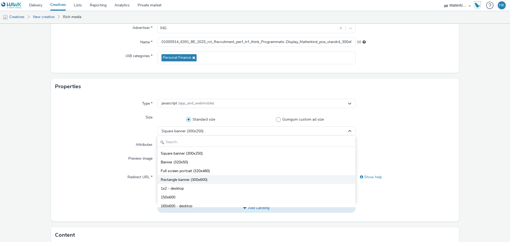
click at [185, 180] on span "Rectangle banner (300x600)" at bounding box center [184, 179] width 47 height 5
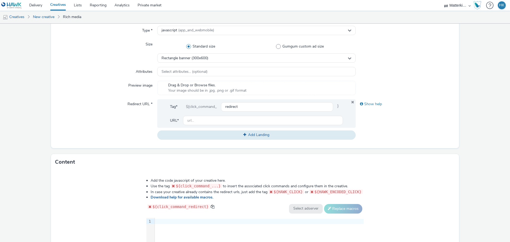
scroll to position [133, 0]
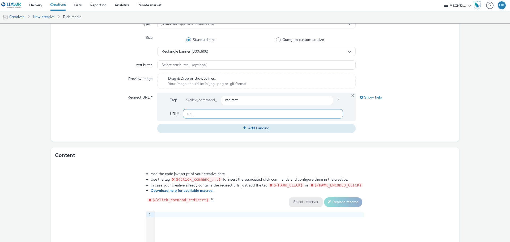
drag, startPoint x: 197, startPoint y: 114, endPoint x: 201, endPoint y: 113, distance: 3.2
click at [197, 114] on input "text" at bounding box center [263, 113] width 160 height 9
type input "[URL][DOMAIN_NAME]"
click at [178, 213] on div at bounding box center [259, 214] width 209 height 5
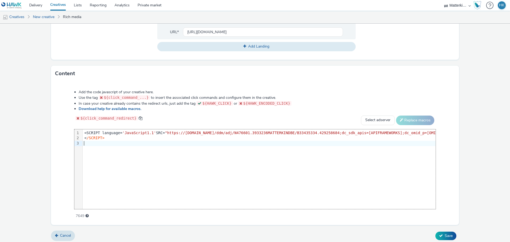
scroll to position [217, 0]
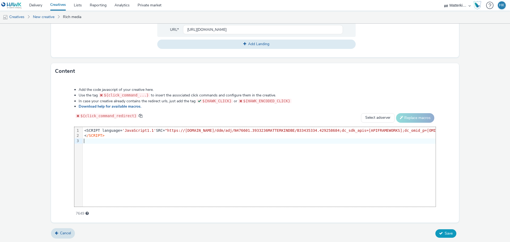
click at [448, 235] on span "Save" at bounding box center [449, 233] width 8 height 5
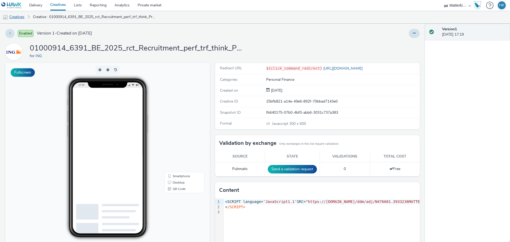
click at [16, 18] on link "Creatives" at bounding box center [13, 17] width 27 height 13
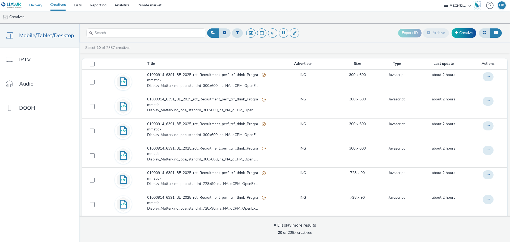
click at [37, 5] on link "Delivery" at bounding box center [35, 5] width 21 height 11
